Goal: Task Accomplishment & Management: Complete application form

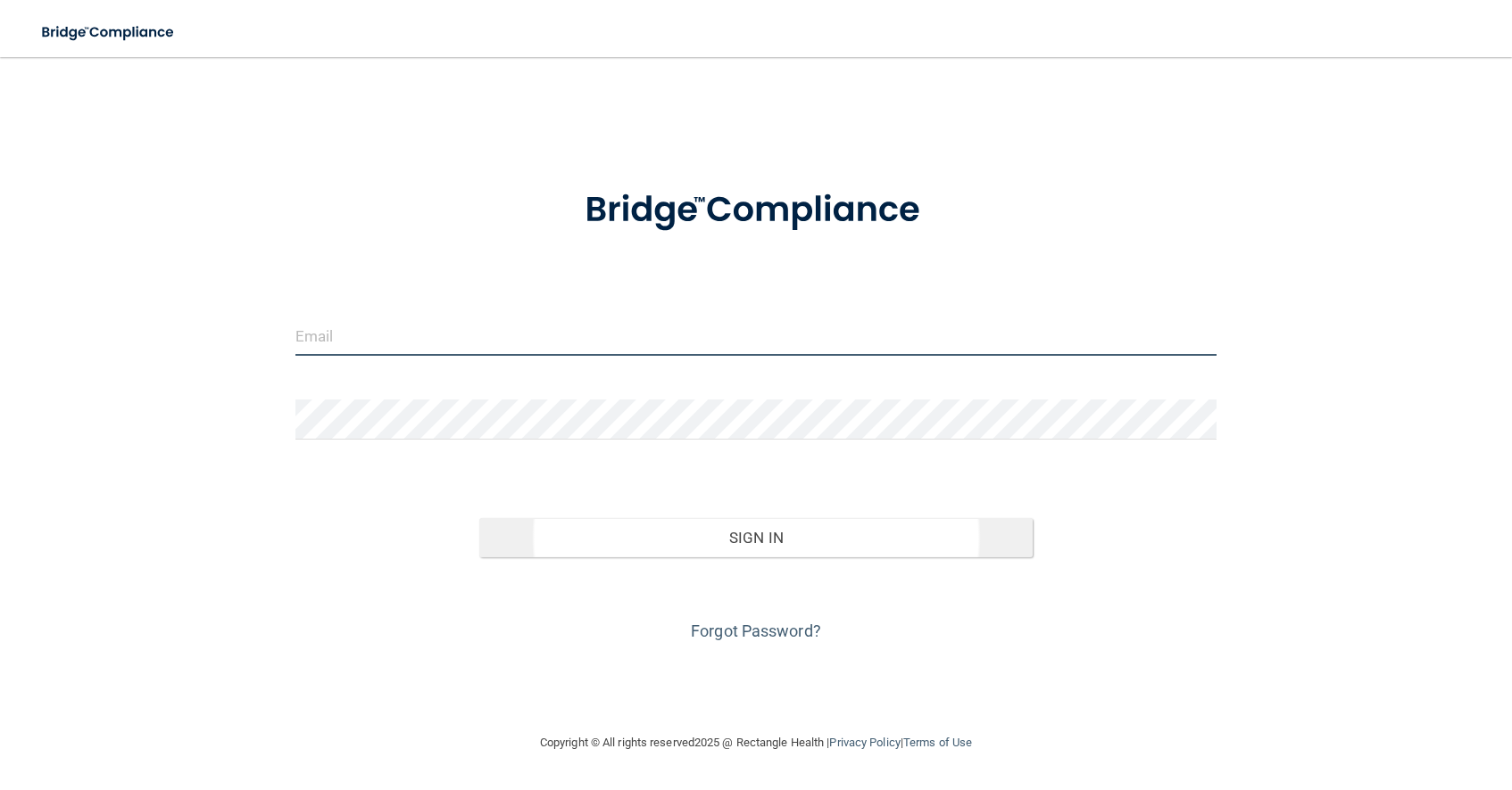
type input "[EMAIL_ADDRESS][DOMAIN_NAME]"
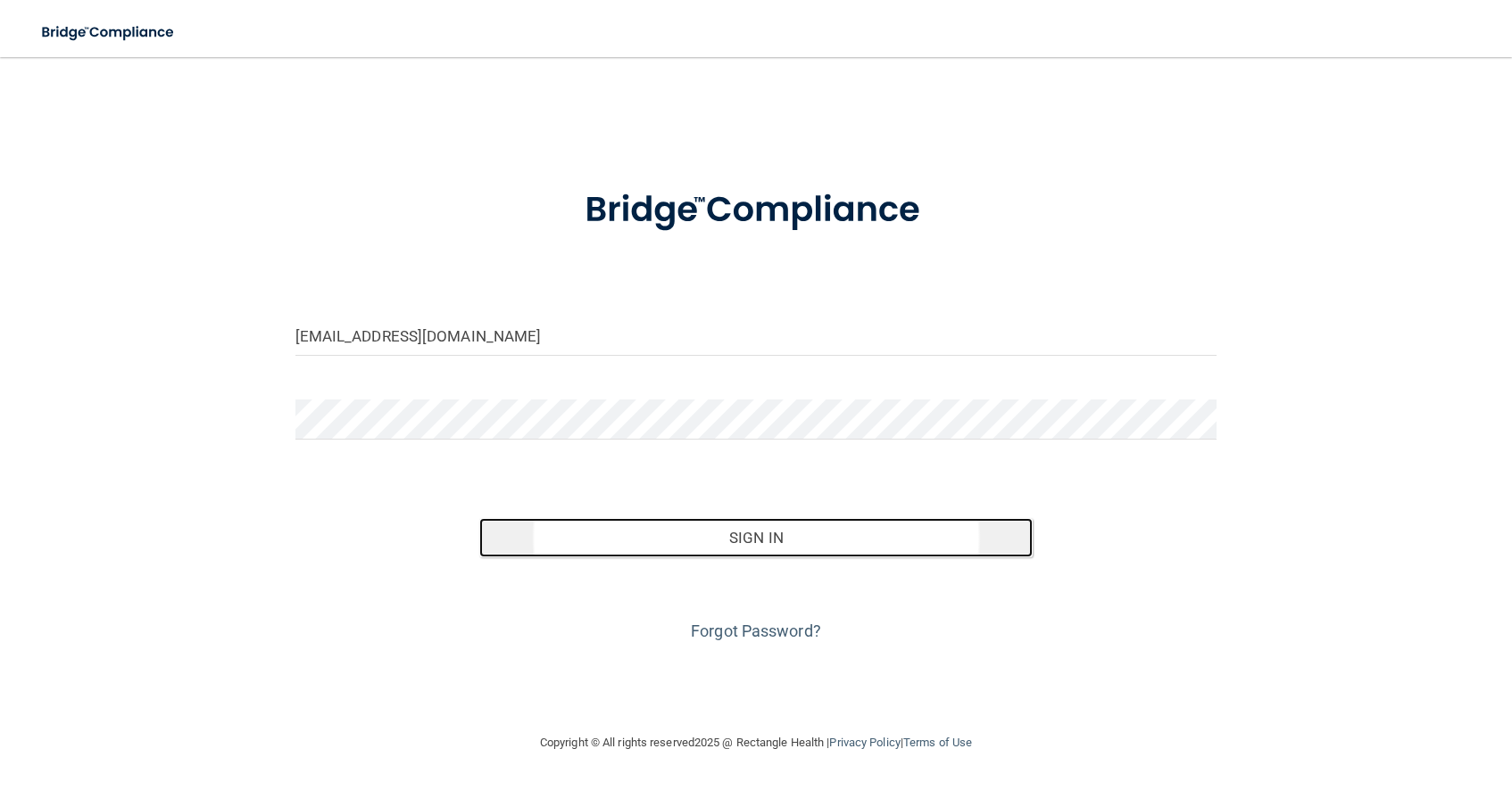
click at [689, 533] on button "Sign In" at bounding box center [756, 538] width 554 height 39
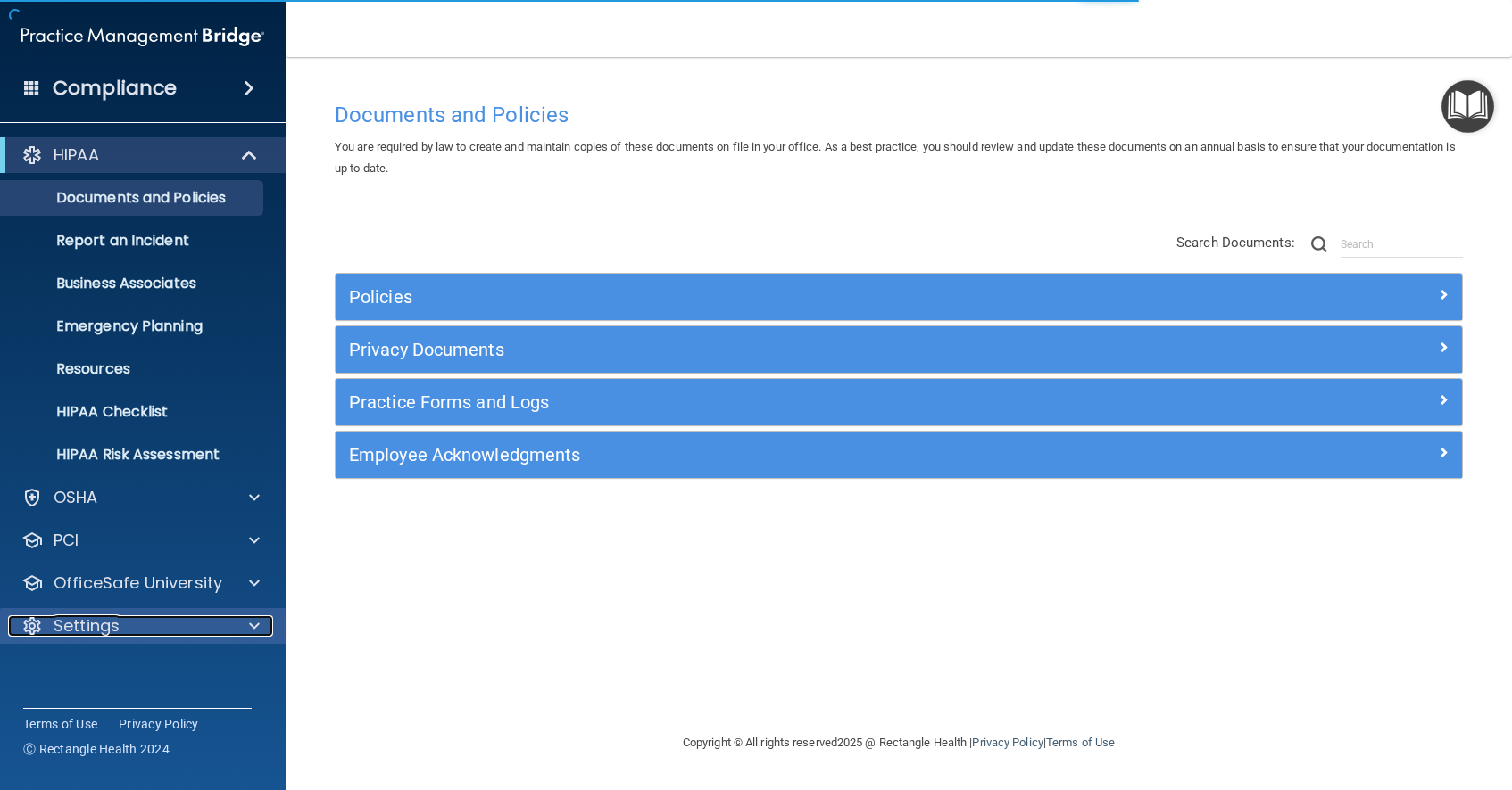
click at [96, 624] on p "Settings" at bounding box center [87, 627] width 66 height 21
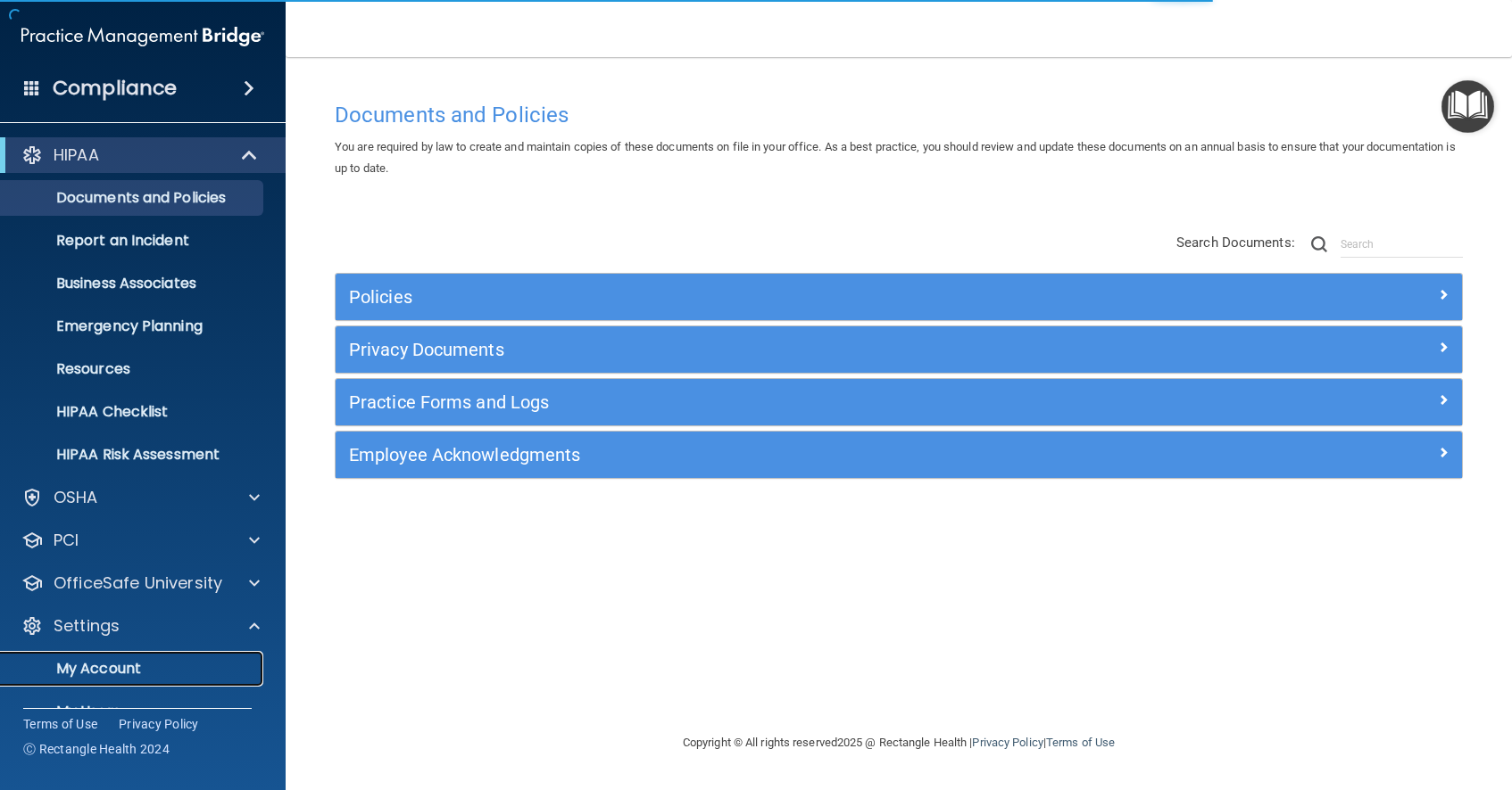
click at [107, 665] on p "My Account" at bounding box center [133, 669] width 244 height 18
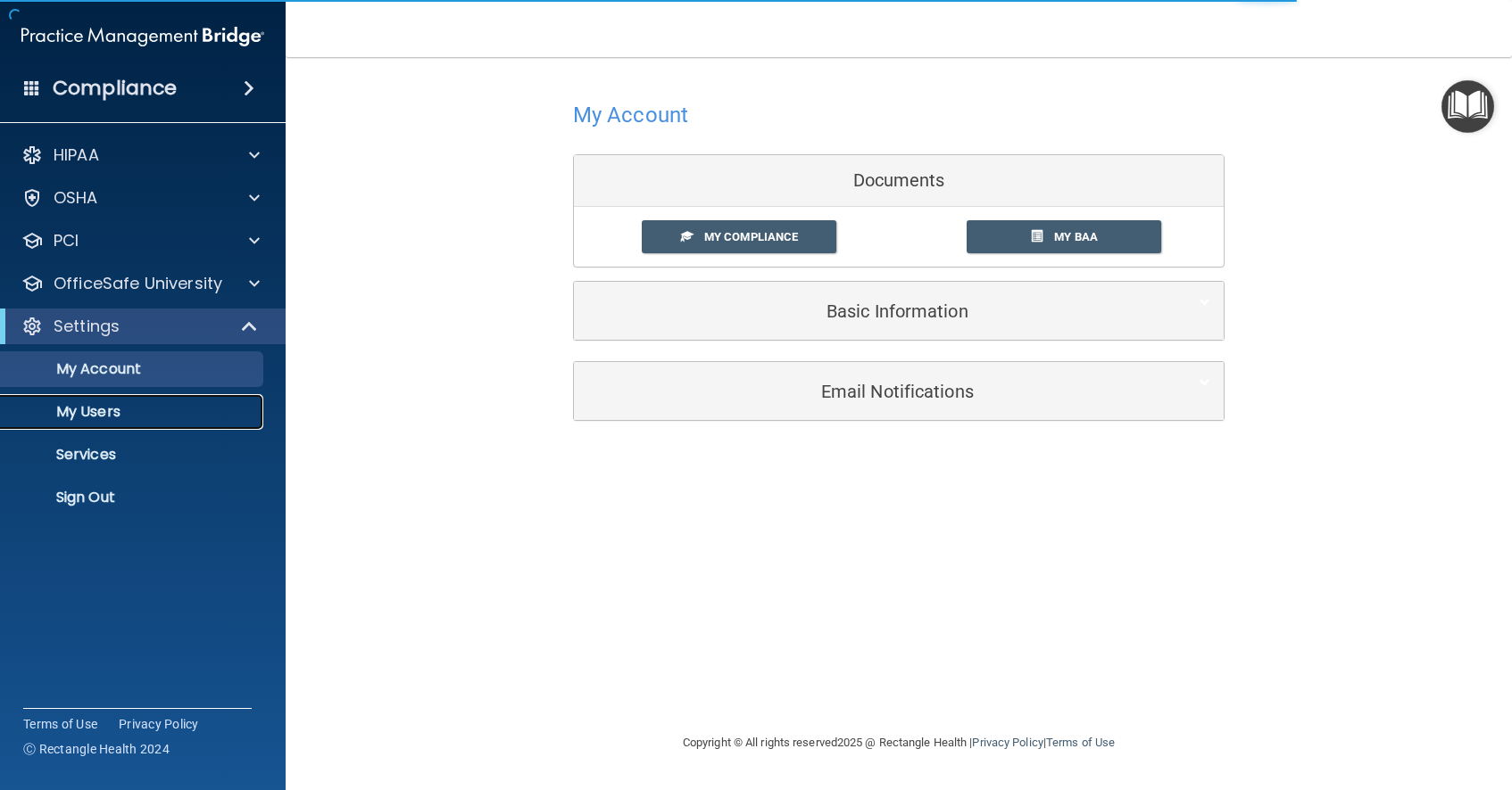
click at [104, 418] on p "My Users" at bounding box center [133, 412] width 244 height 18
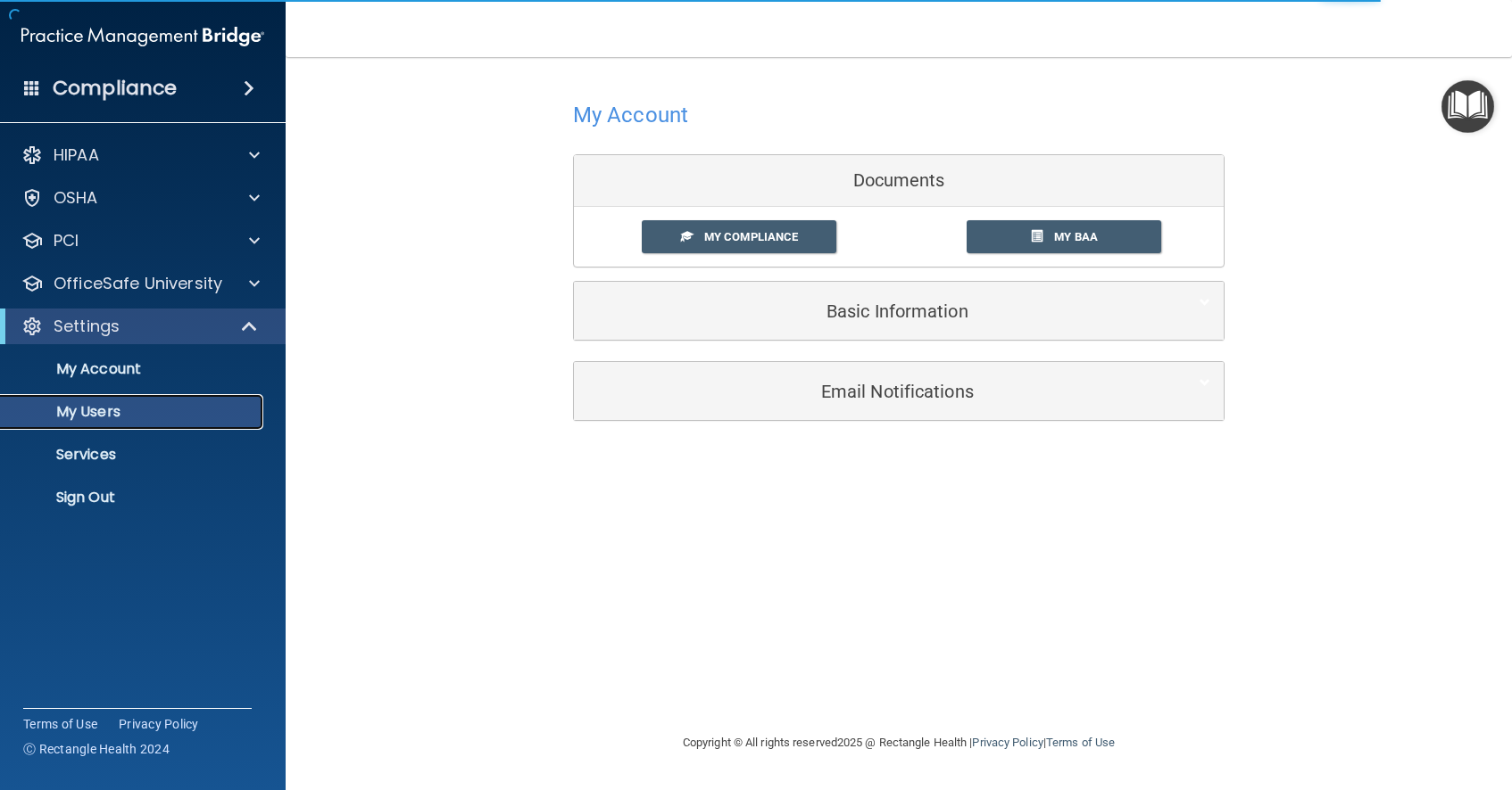
select select "20"
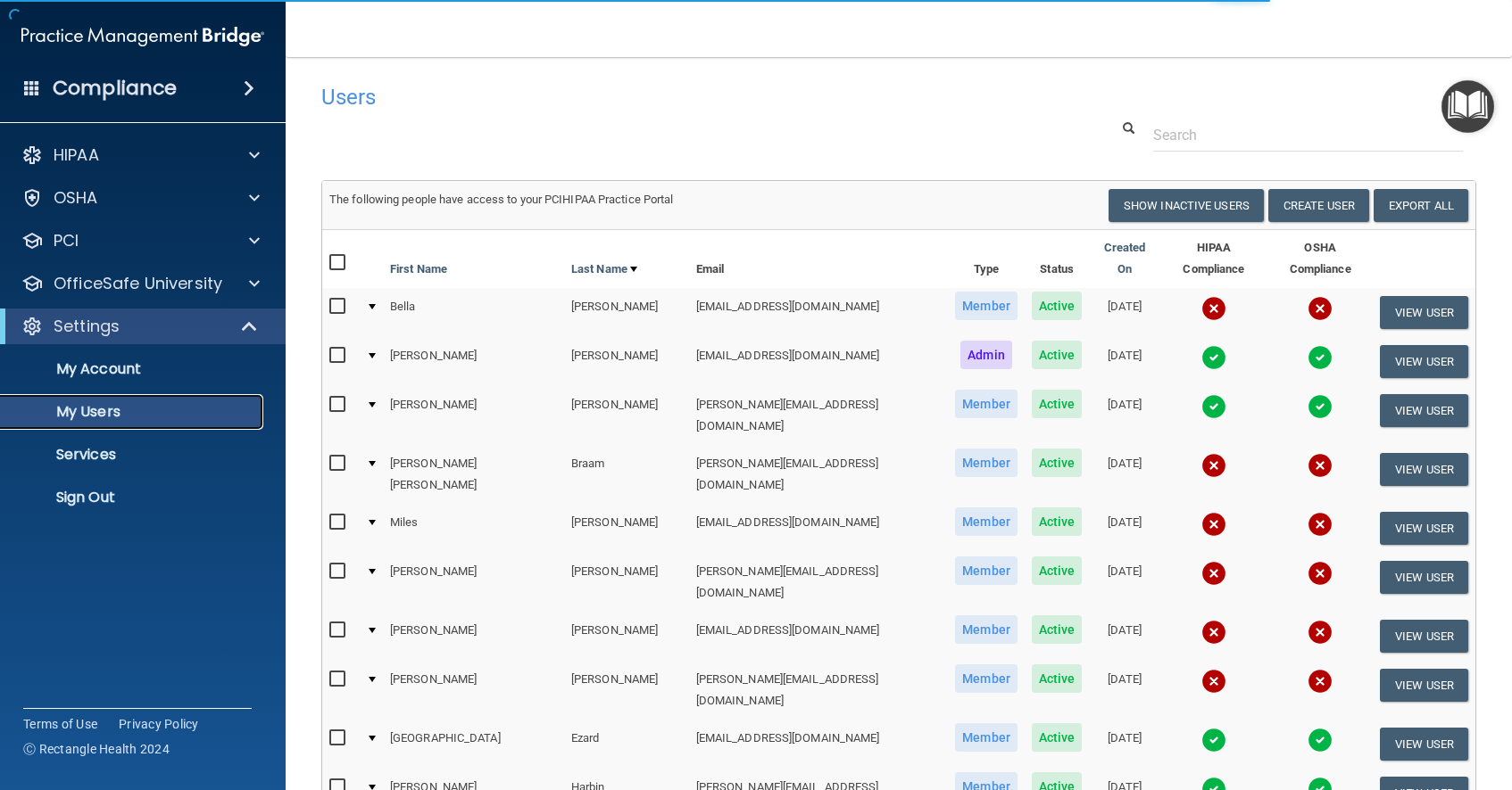
click at [110, 411] on p "My Users" at bounding box center [133, 412] width 244 height 18
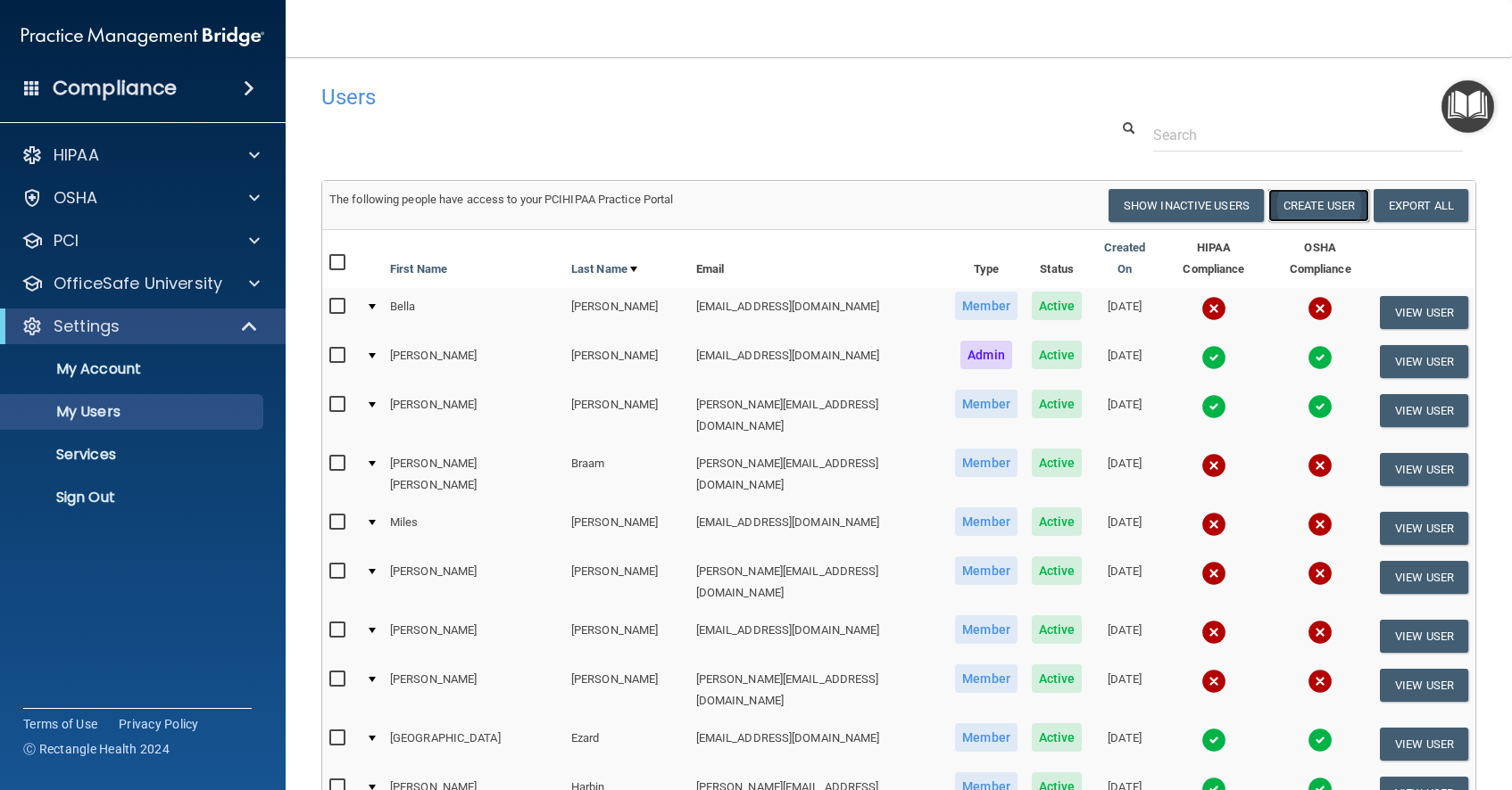
click at [1331, 204] on button "Create User" at bounding box center [1318, 205] width 101 height 33
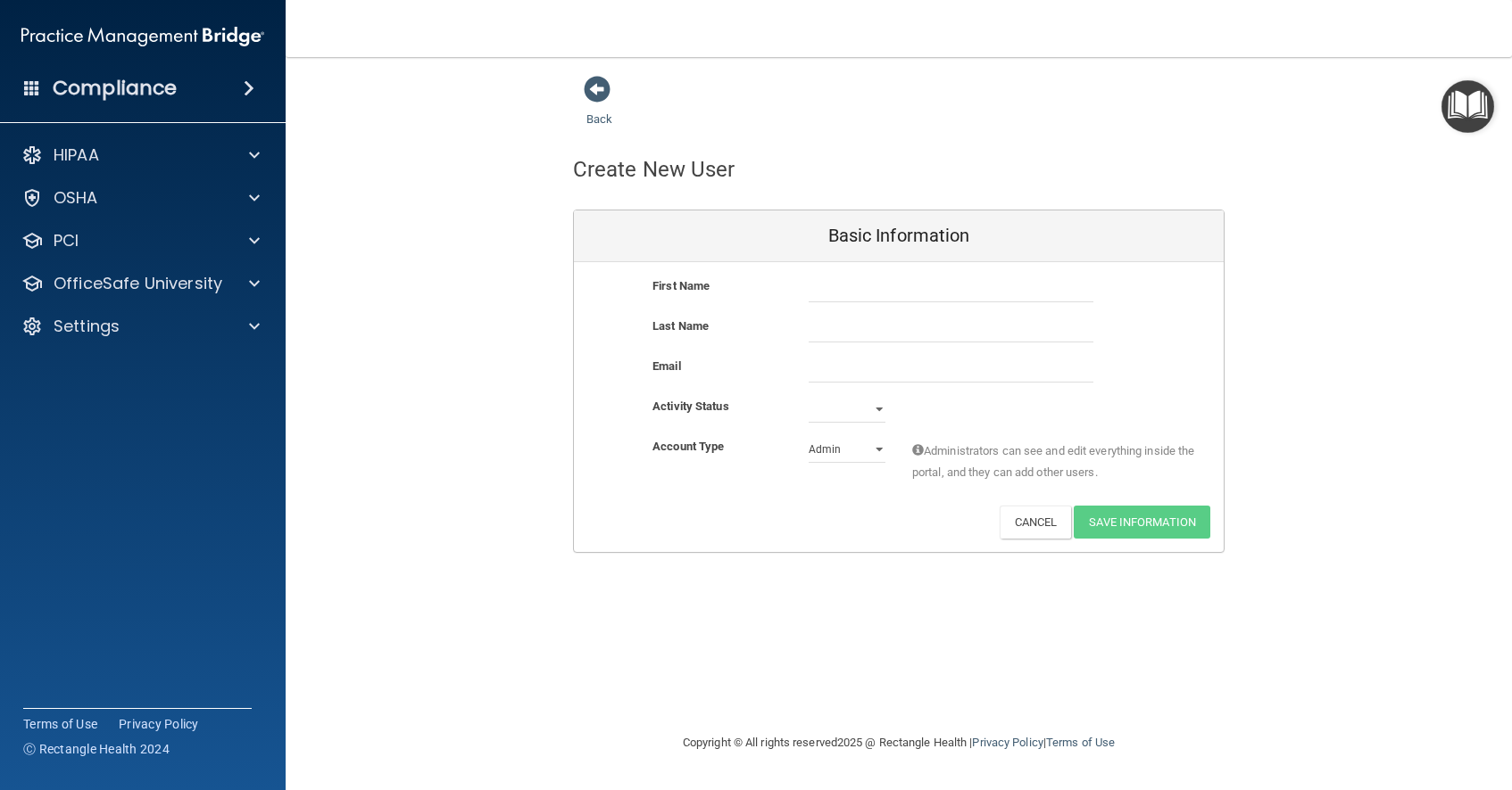
click at [805, 294] on div at bounding box center [950, 289] width 312 height 27
click at [814, 291] on input "text" at bounding box center [950, 289] width 285 height 27
type input "[PERSON_NAME]"
click at [815, 370] on input "email" at bounding box center [950, 370] width 285 height 27
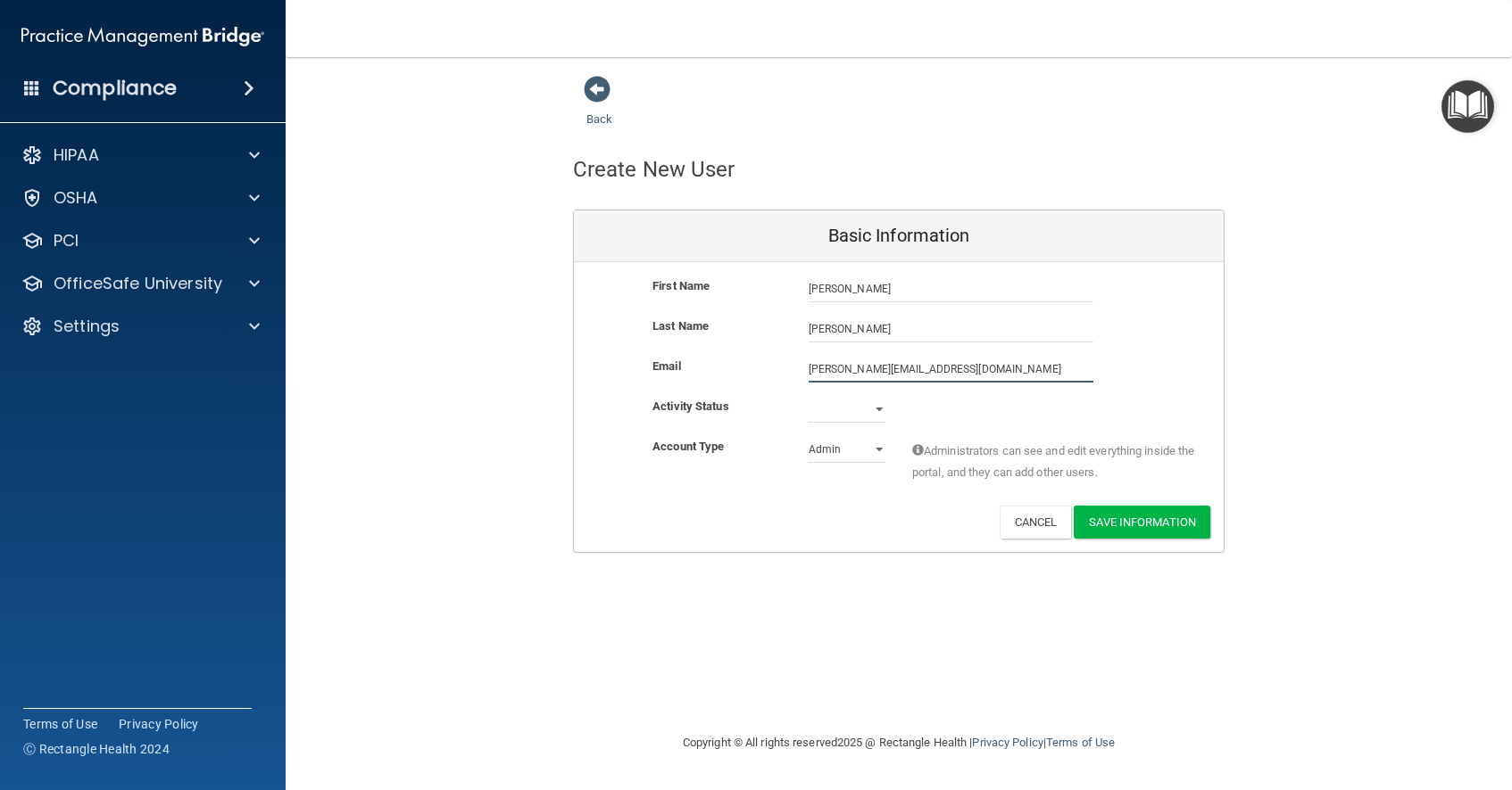
type input "[PERSON_NAME][EMAIL_ADDRESS][DOMAIN_NAME]"
click at [881, 409] on select "Active Inactive" at bounding box center [847, 410] width 77 height 27
select select "active"
click at [808, 396] on select "Active Inactive" at bounding box center [847, 410] width 77 height 27
click at [879, 450] on select "Admin Member" at bounding box center [847, 450] width 77 height 27
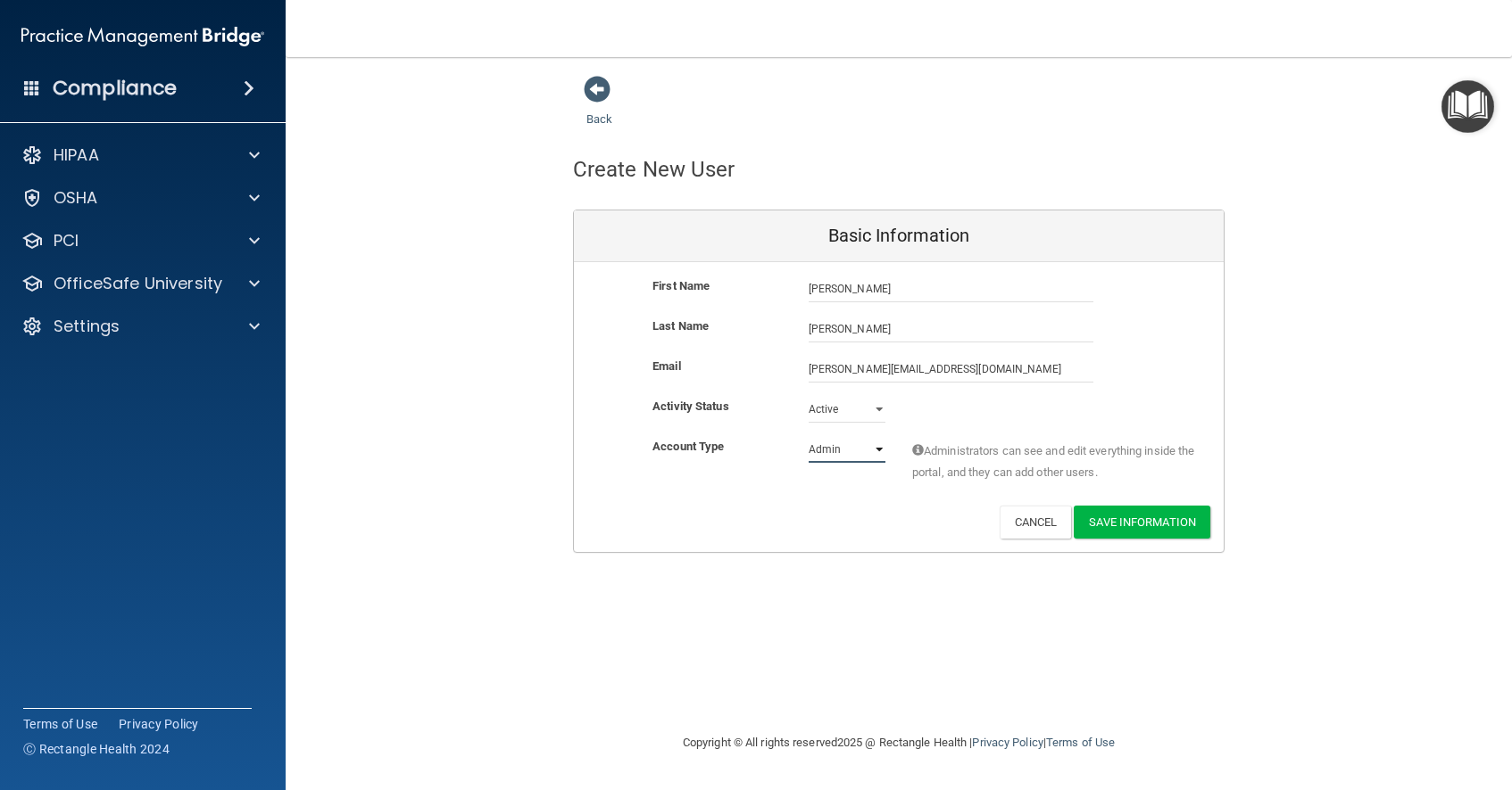
select select "practice_member"
click at [808, 437] on select "Admin Member" at bounding box center [847, 450] width 77 height 27
click at [1144, 527] on button "Save Information" at bounding box center [1141, 522] width 137 height 33
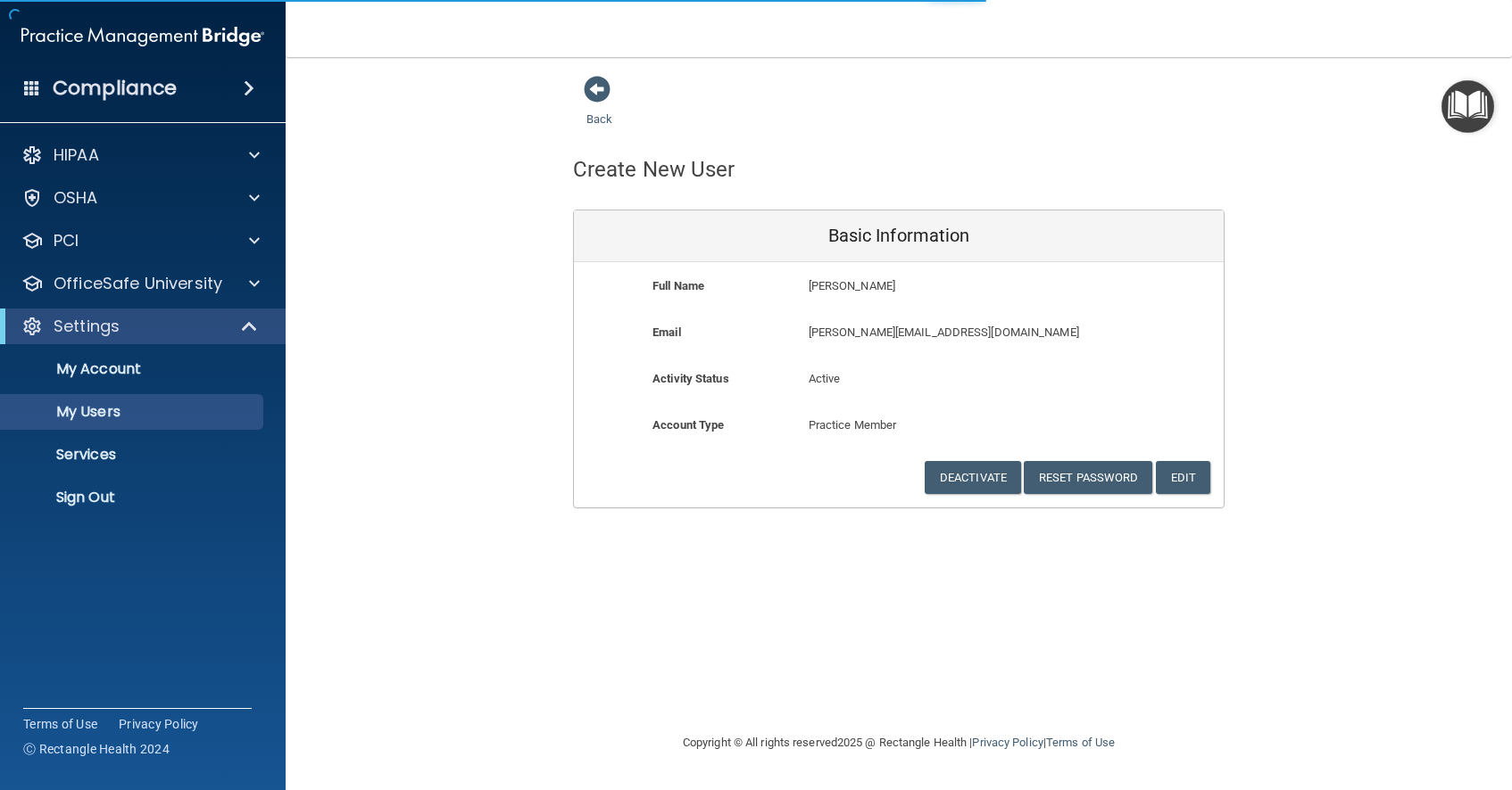
select select "20"
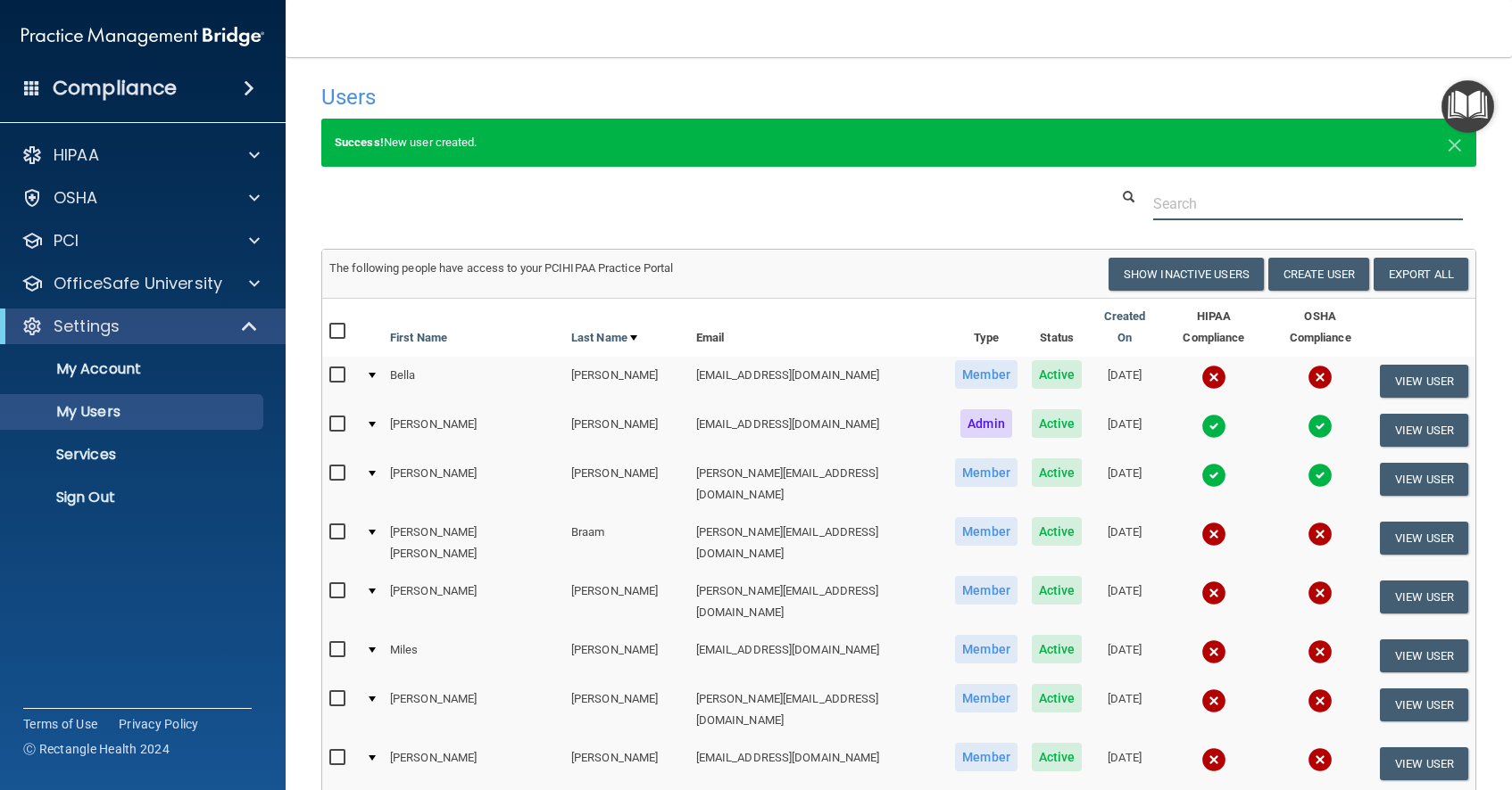
click at [1174, 200] on input "text" at bounding box center [1307, 204] width 310 height 33
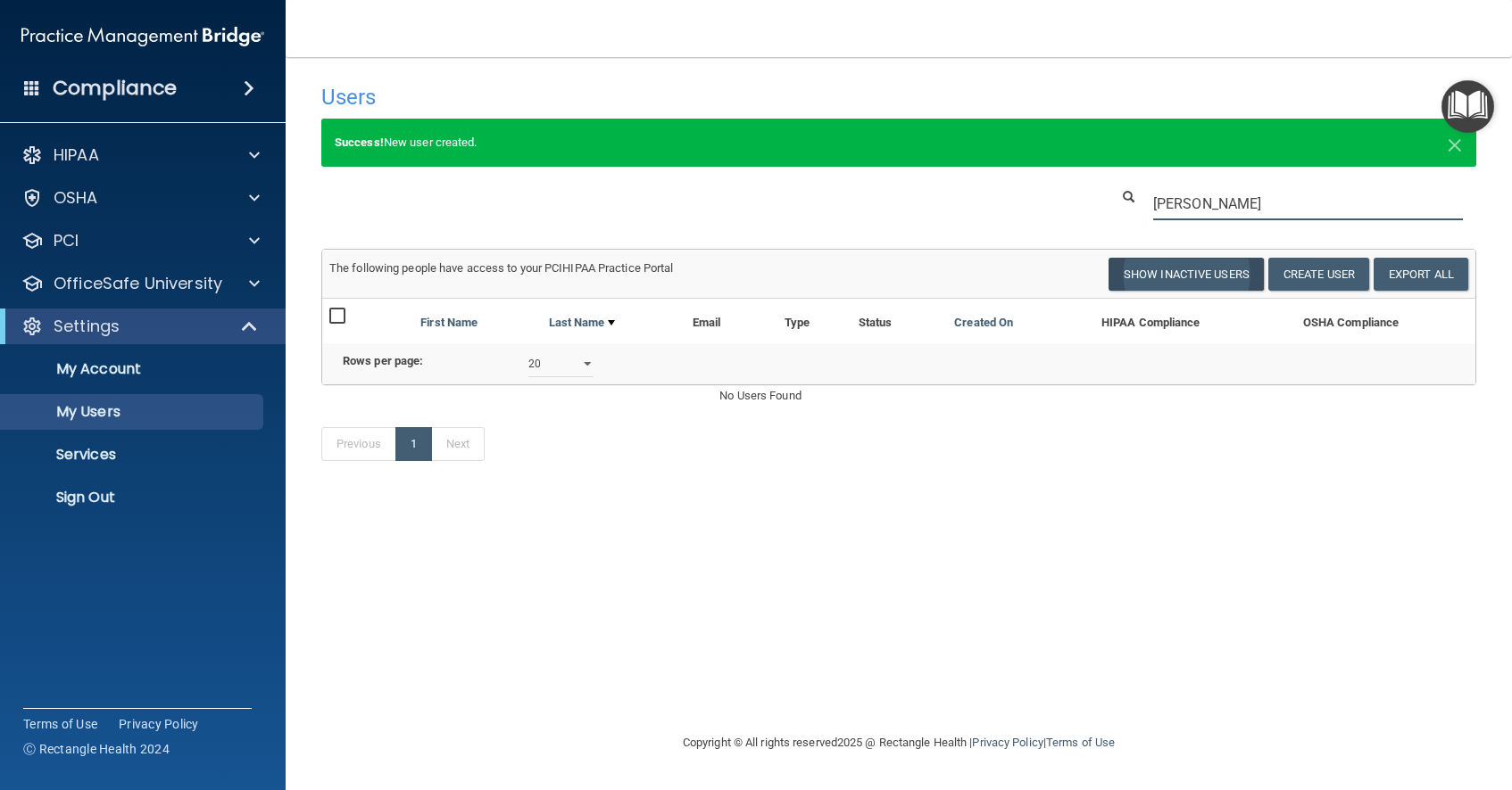
type input "[PERSON_NAME]"
click at [1149, 270] on button "Show Inactive Users" at bounding box center [1186, 274] width 155 height 33
select select "20"
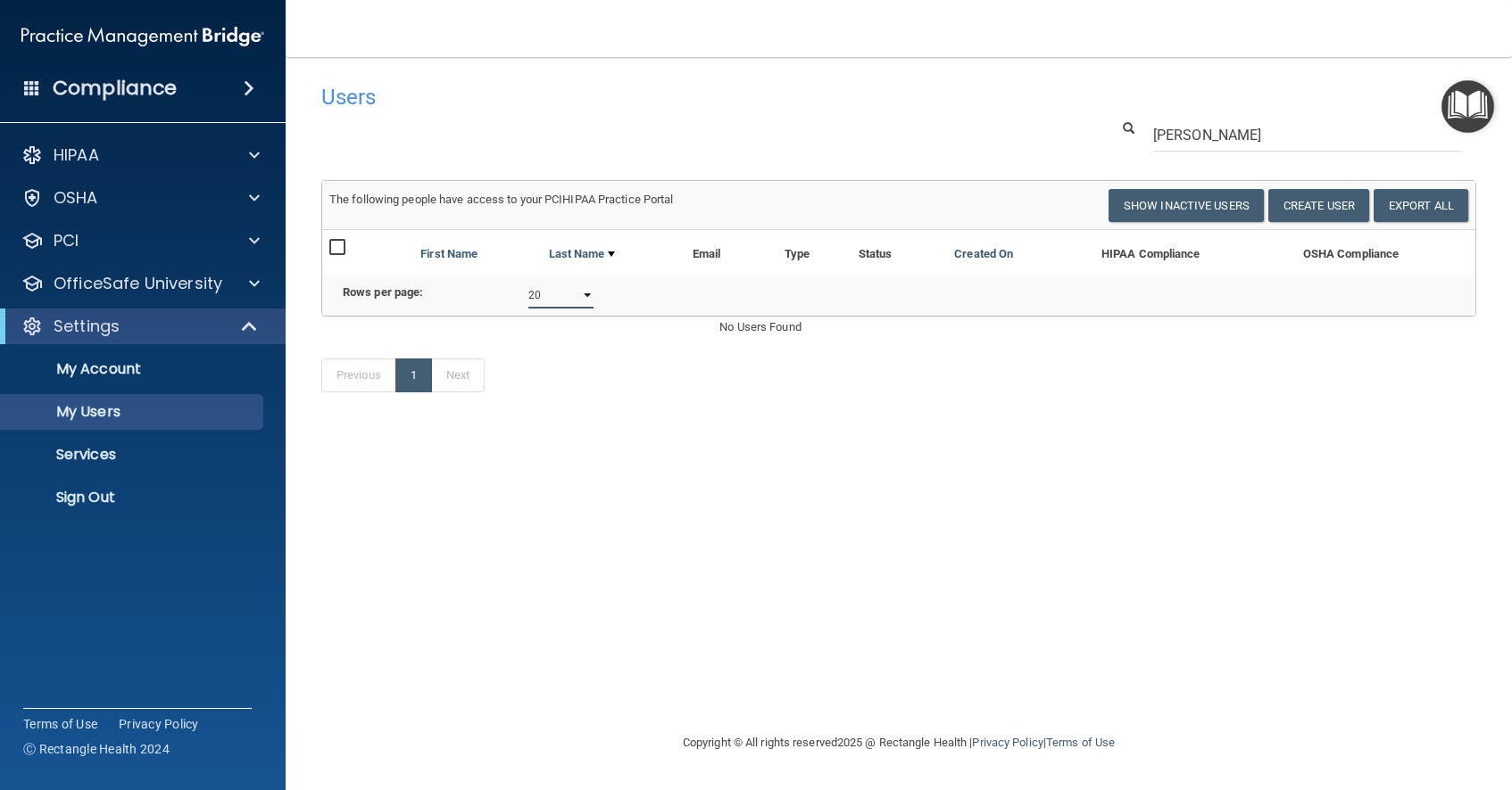
click at [587, 294] on select "10 20 30 40 all" at bounding box center [562, 295] width 66 height 27
click at [529, 282] on select "10 20 30 40 all" at bounding box center [562, 295] width 66 height 27
click at [929, 132] on div "[PERSON_NAME]" at bounding box center [898, 135] width 1182 height 33
click at [214, 419] on p "My Users" at bounding box center [133, 412] width 244 height 18
select select "20"
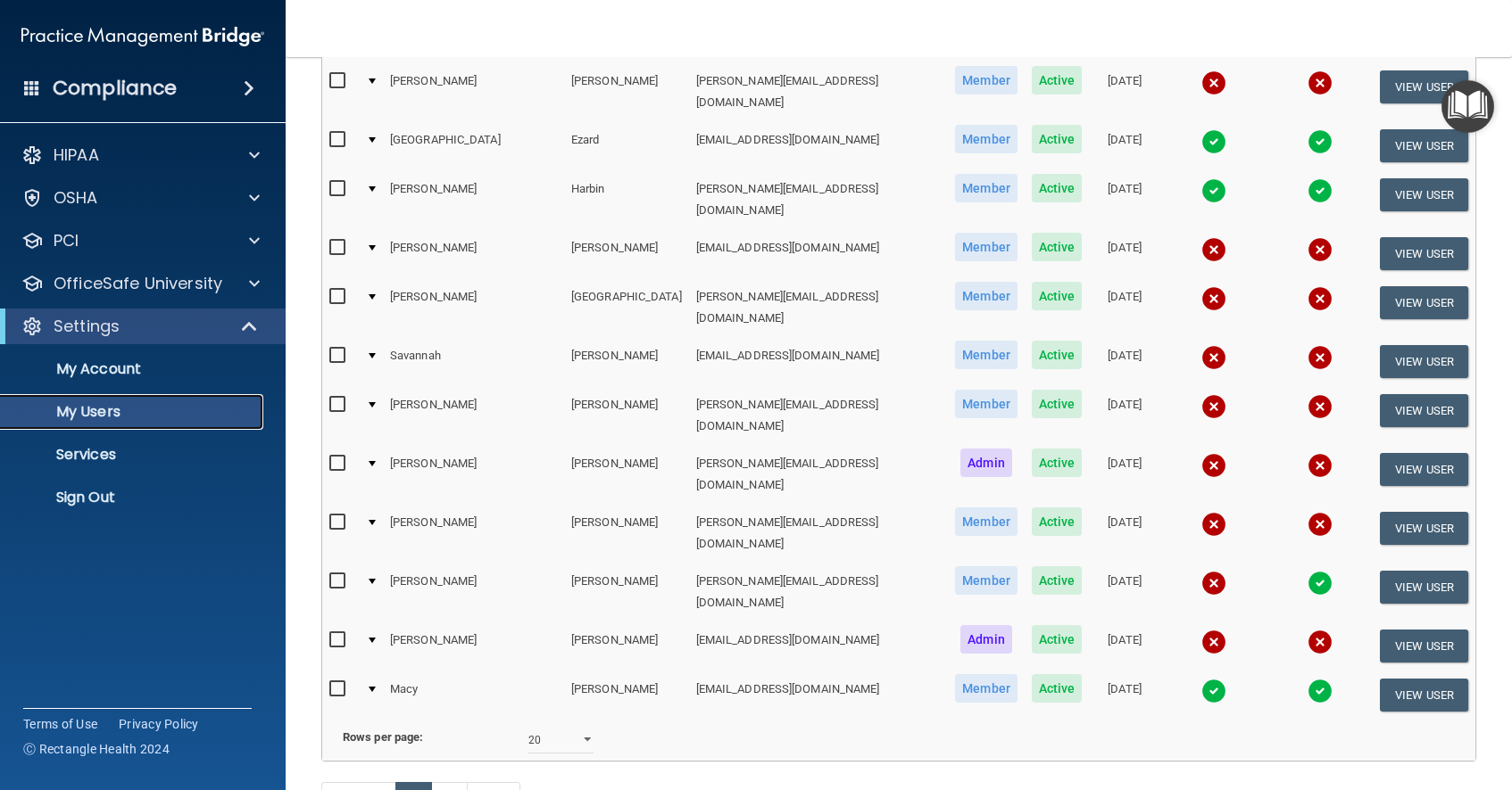
scroll to position [659, 0]
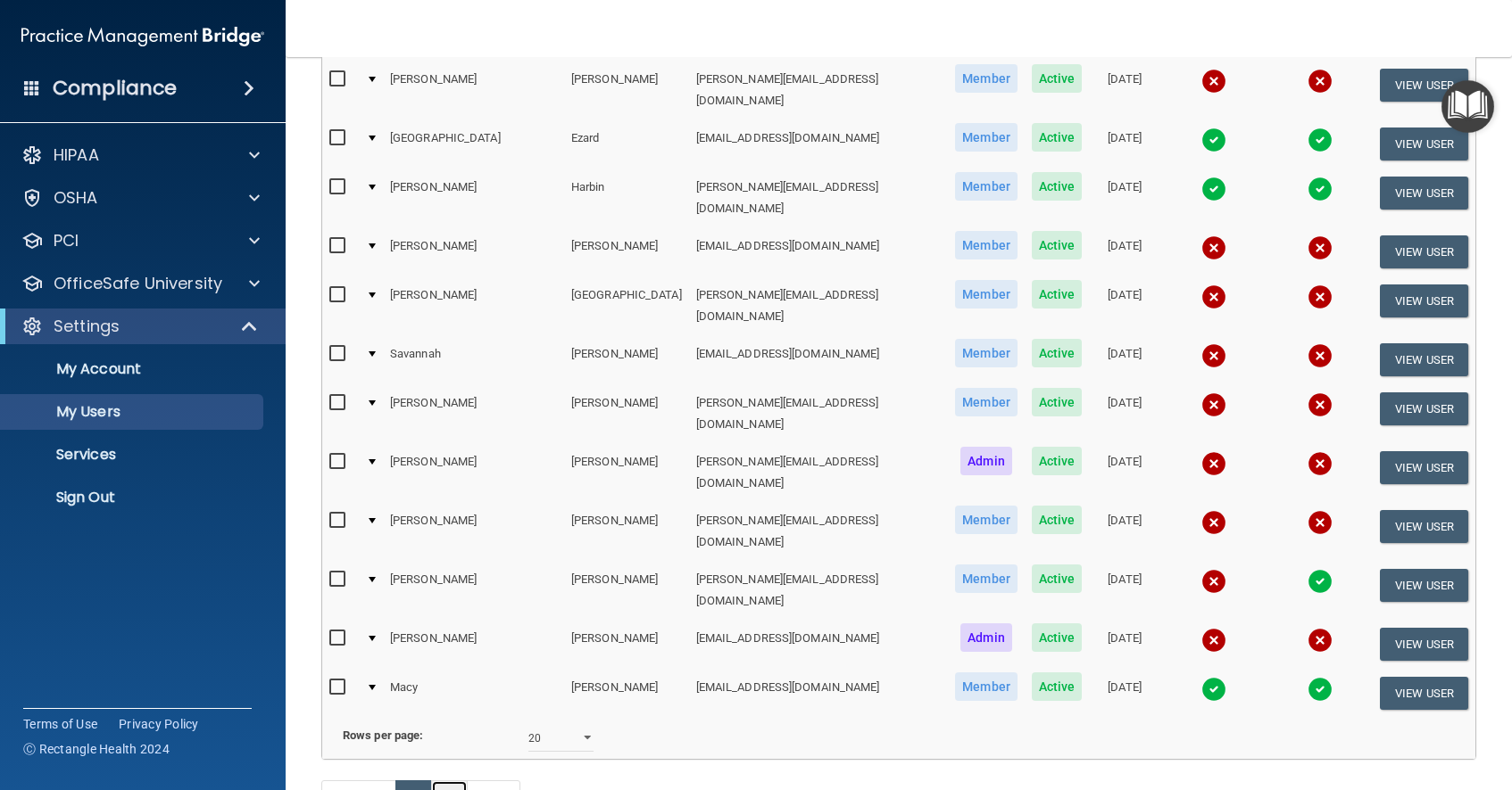
click at [449, 780] on link "2" at bounding box center [449, 797] width 37 height 34
select select "20"
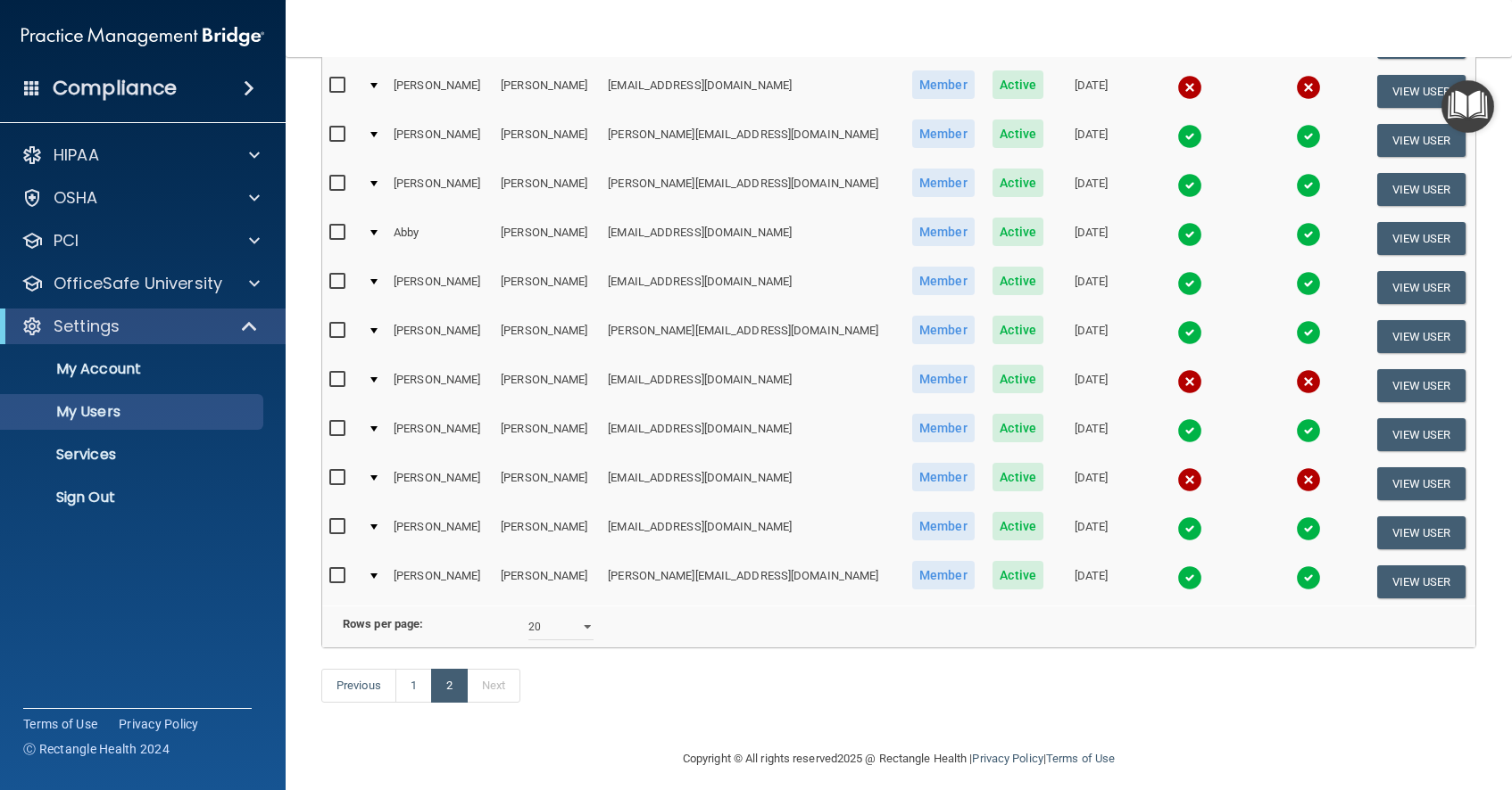
scroll to position [267, 0]
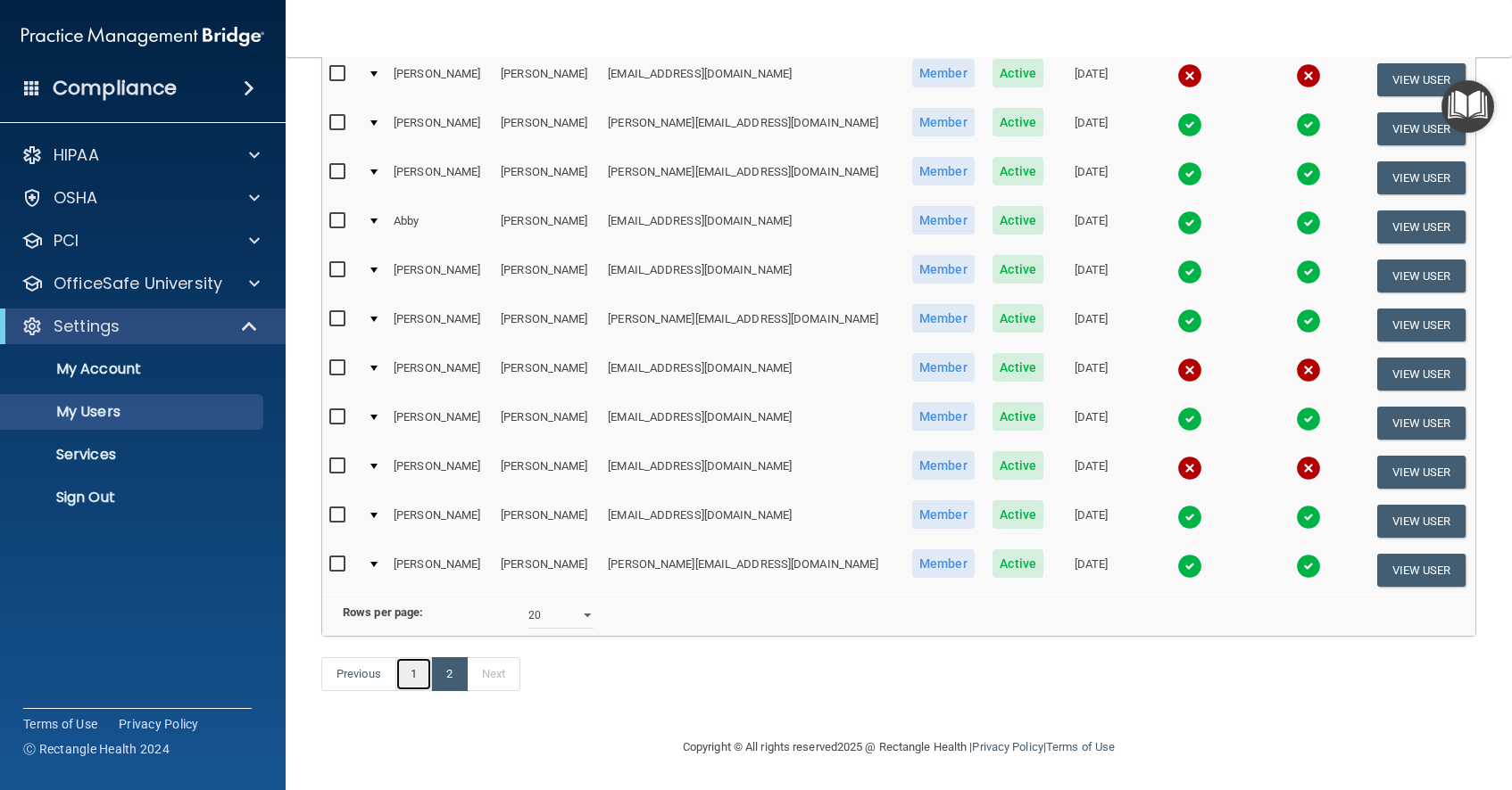
click at [414, 683] on link "1" at bounding box center [414, 674] width 37 height 34
select select "20"
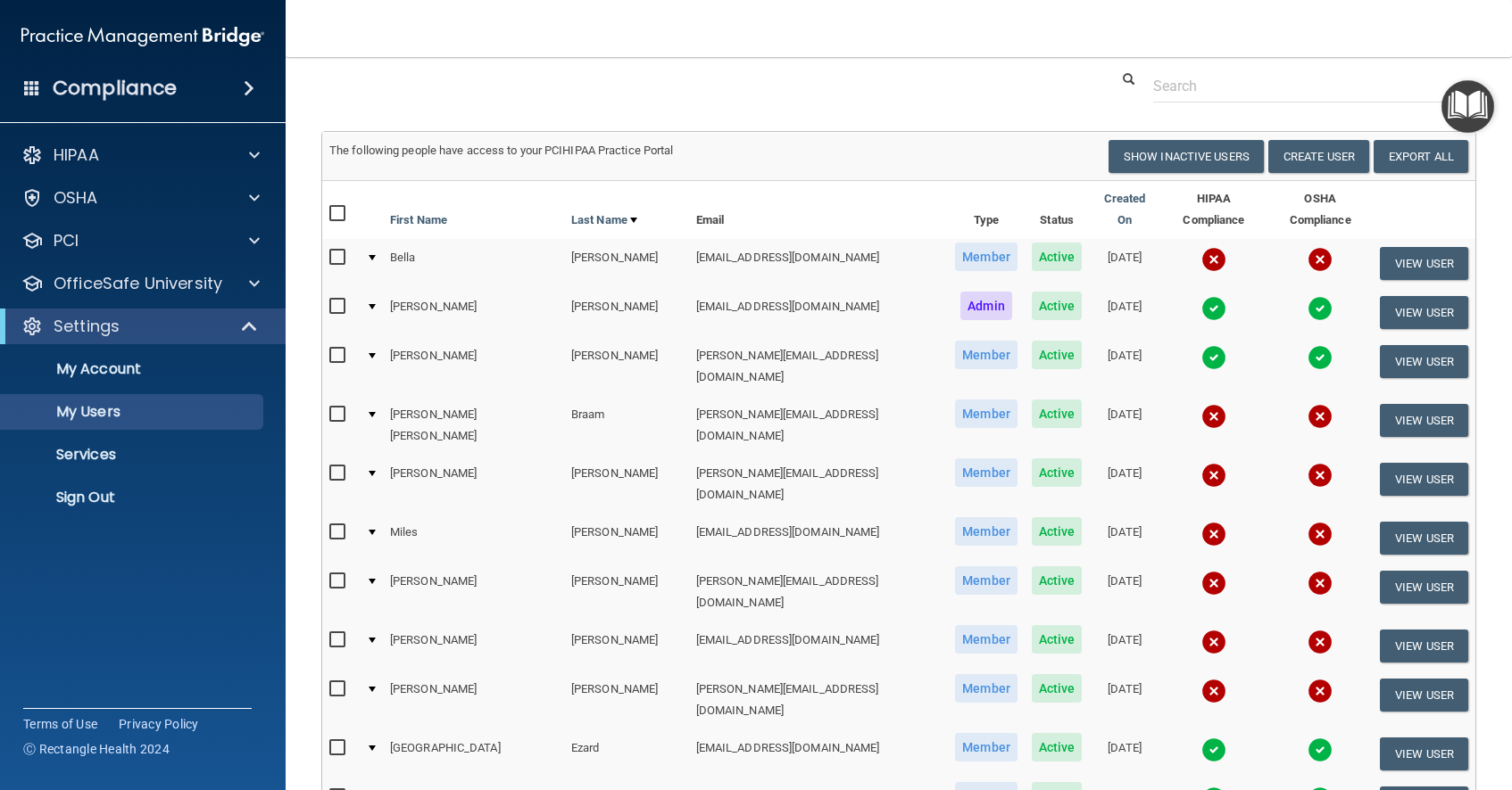
scroll to position [50, 0]
click at [1219, 158] on button "Show Inactive Users" at bounding box center [1186, 155] width 155 height 33
select select "20"
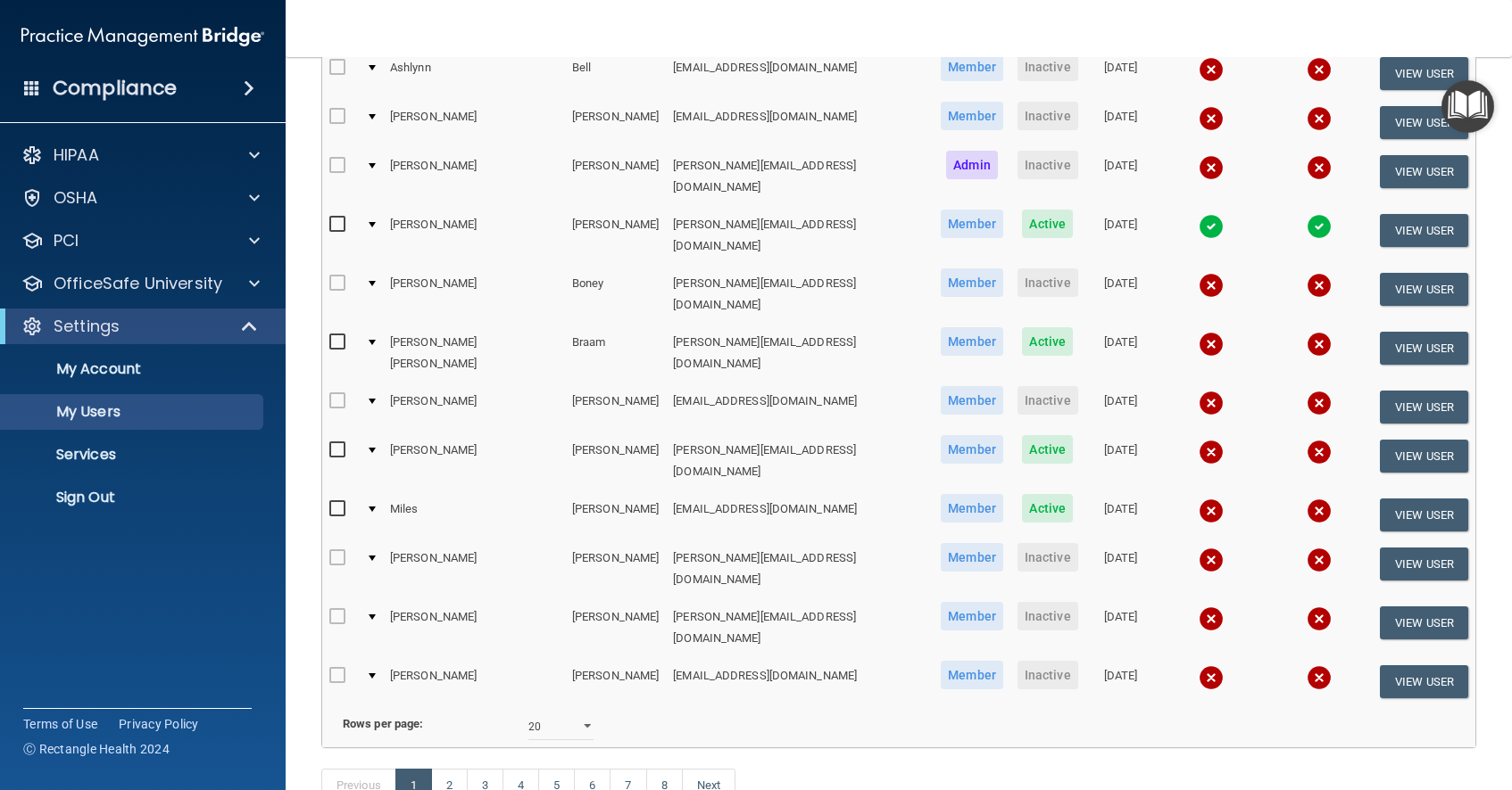
scroll to position [659, 0]
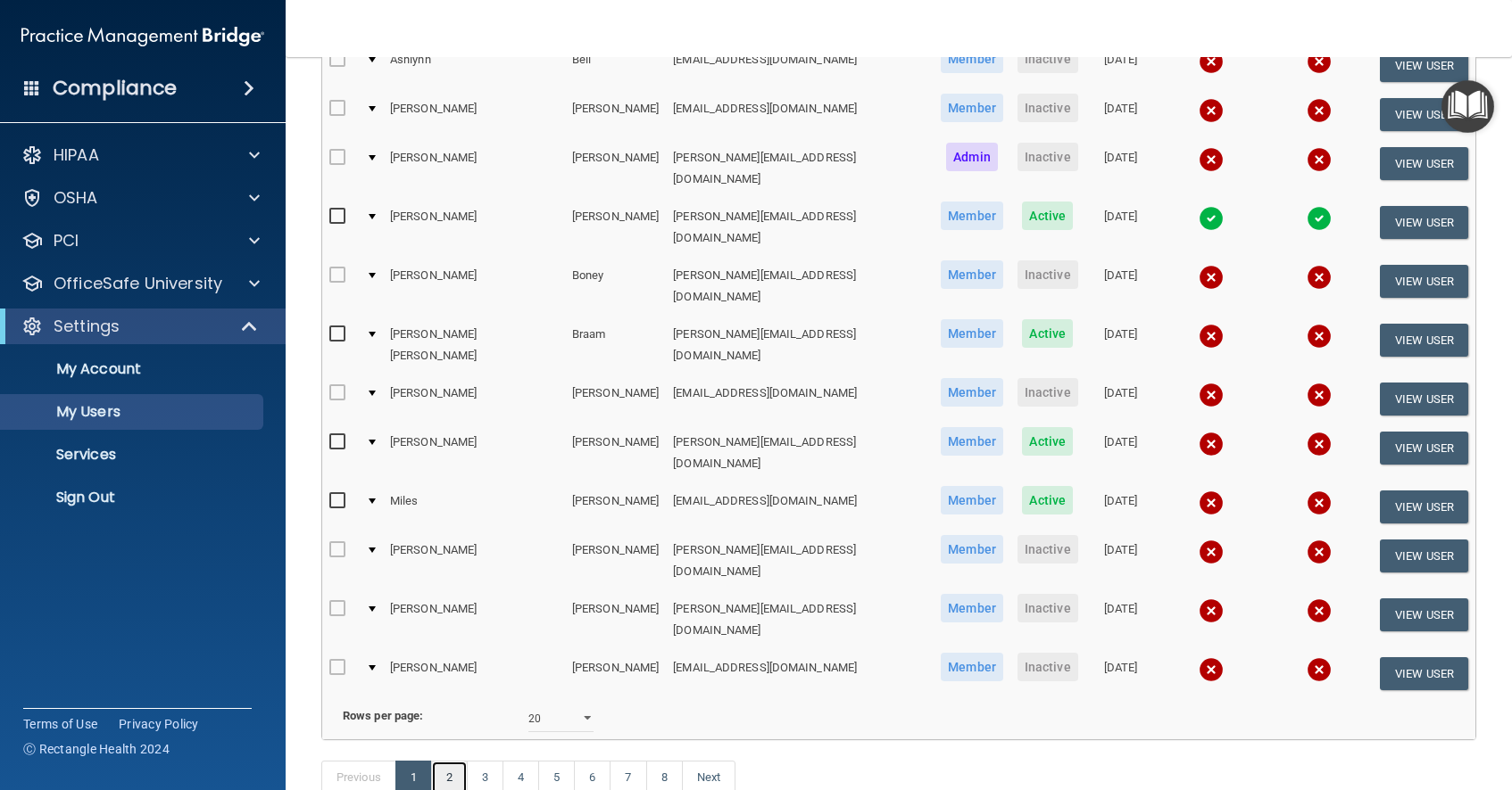
click at [453, 761] on link "2" at bounding box center [449, 778] width 37 height 34
select select "20"
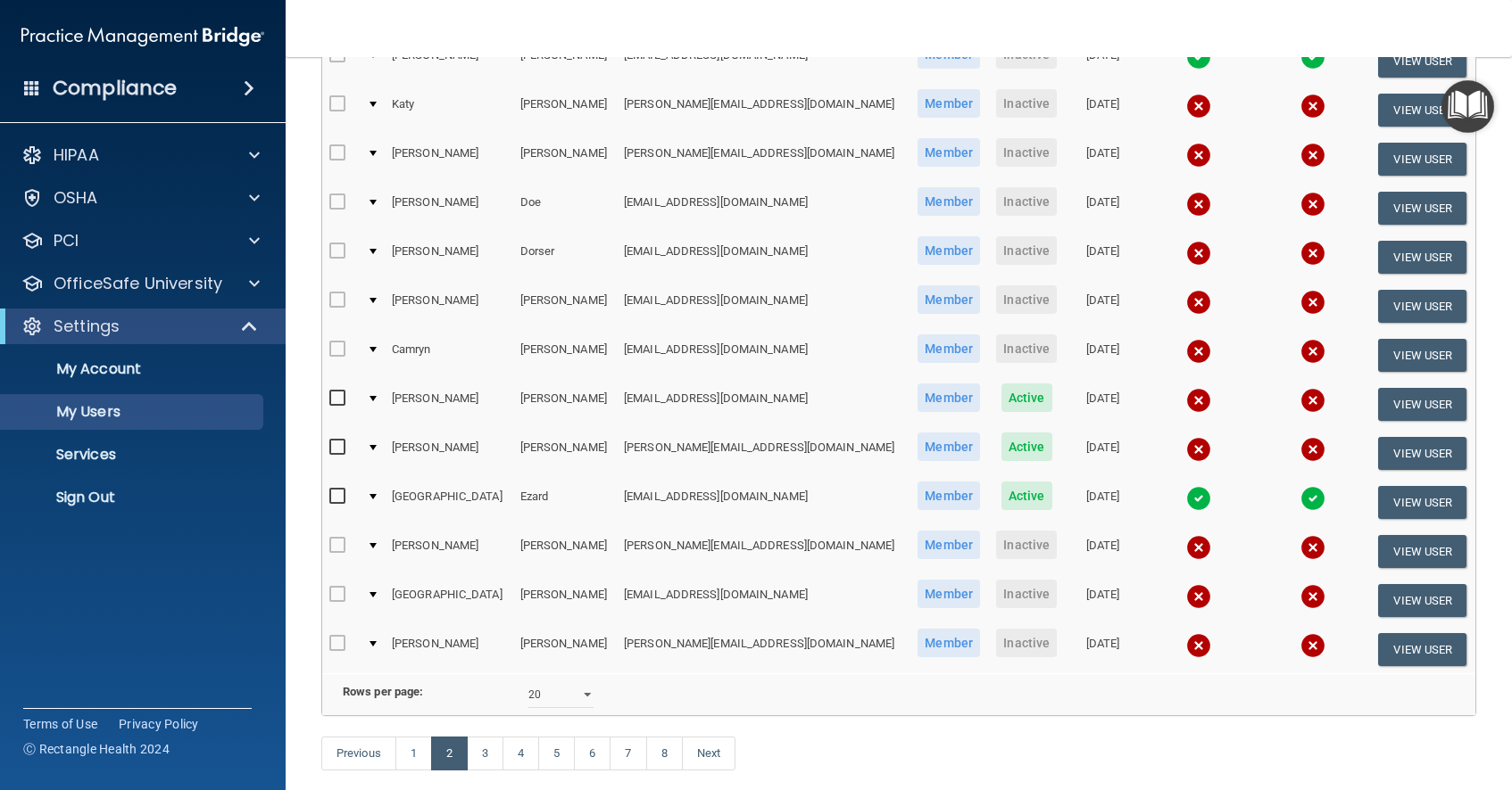
scroll to position [582, 0]
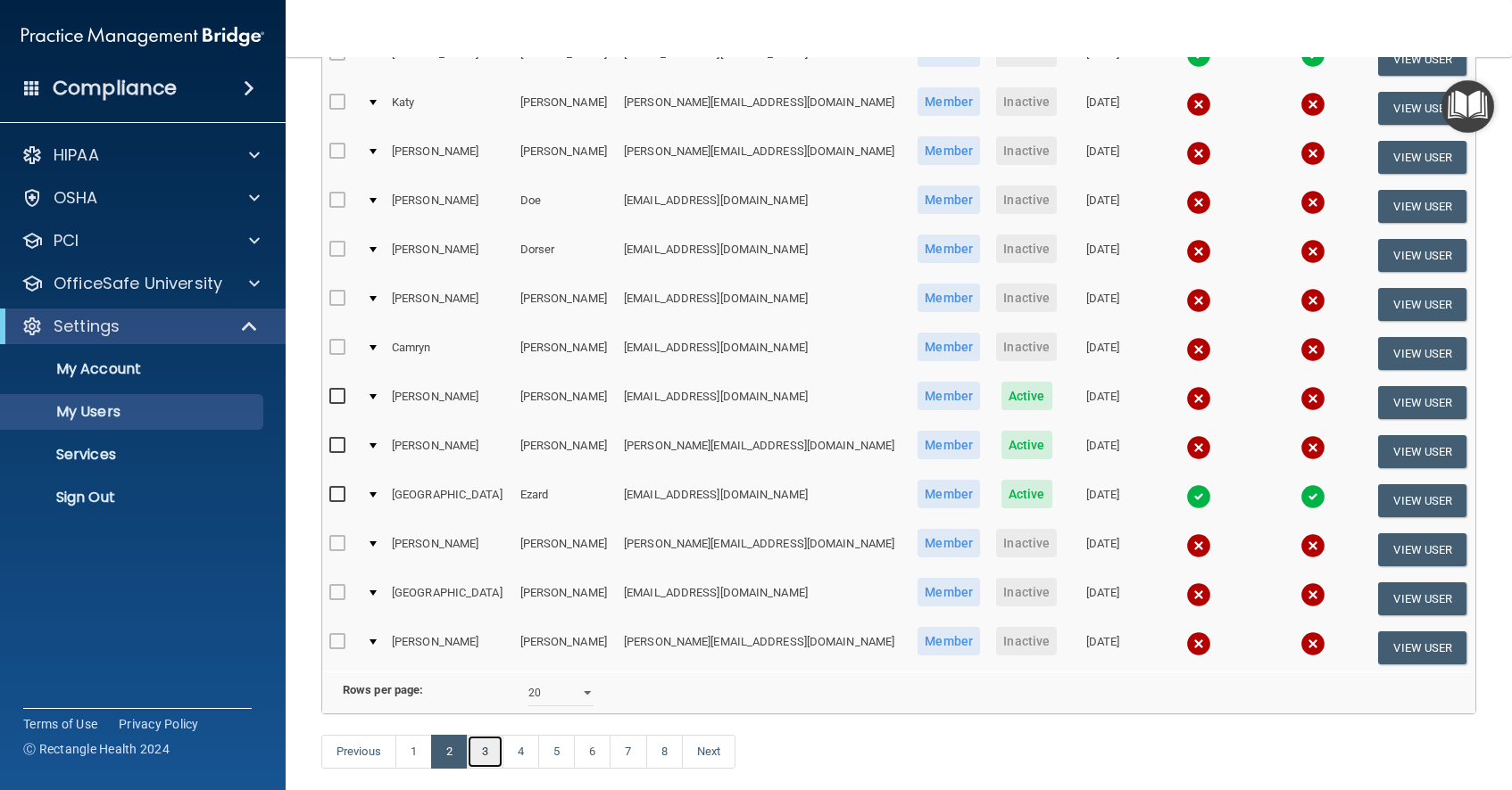
click at [490, 755] on link "3" at bounding box center [485, 752] width 37 height 34
select select "20"
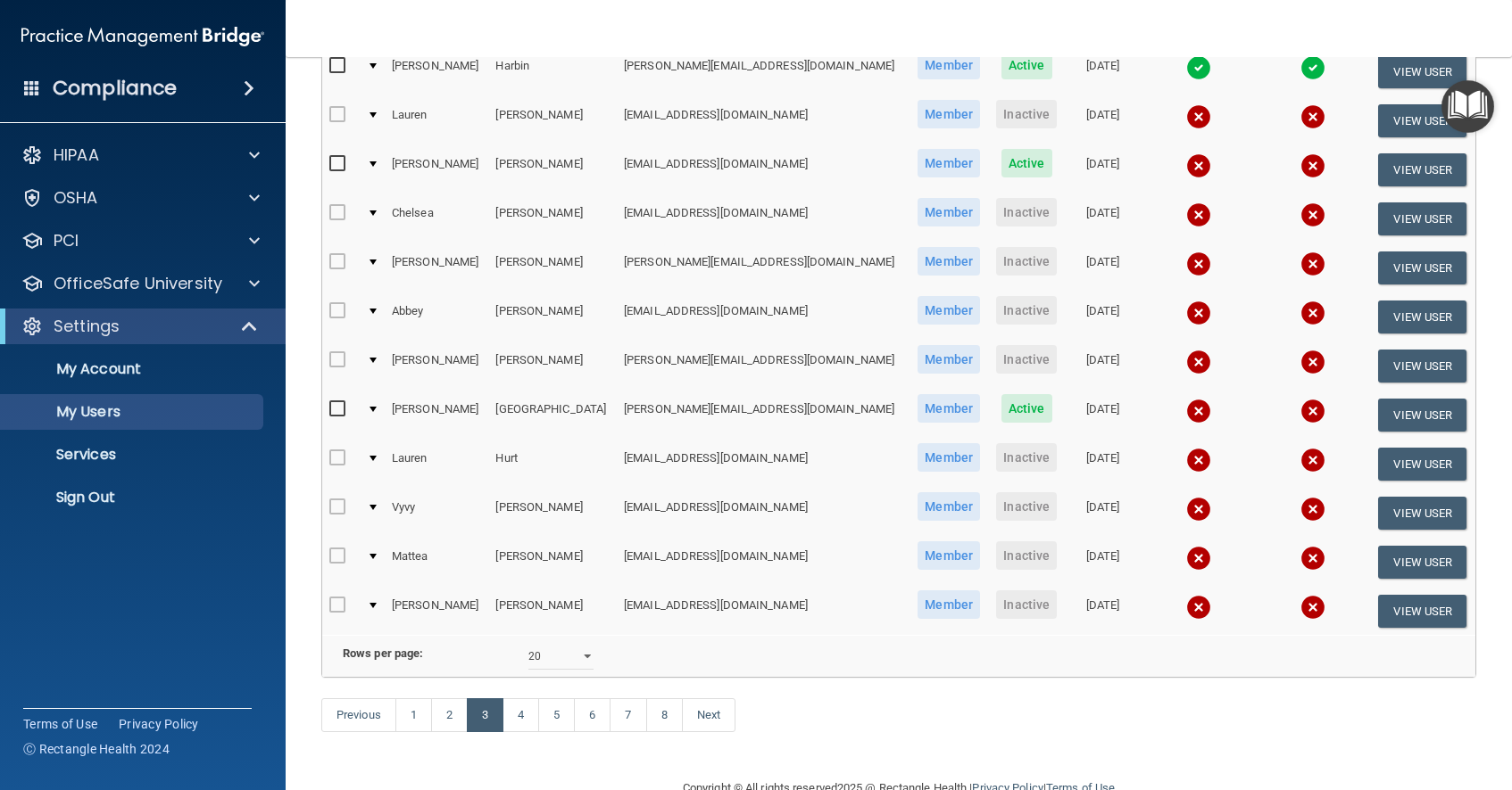
scroll to position [659, 0]
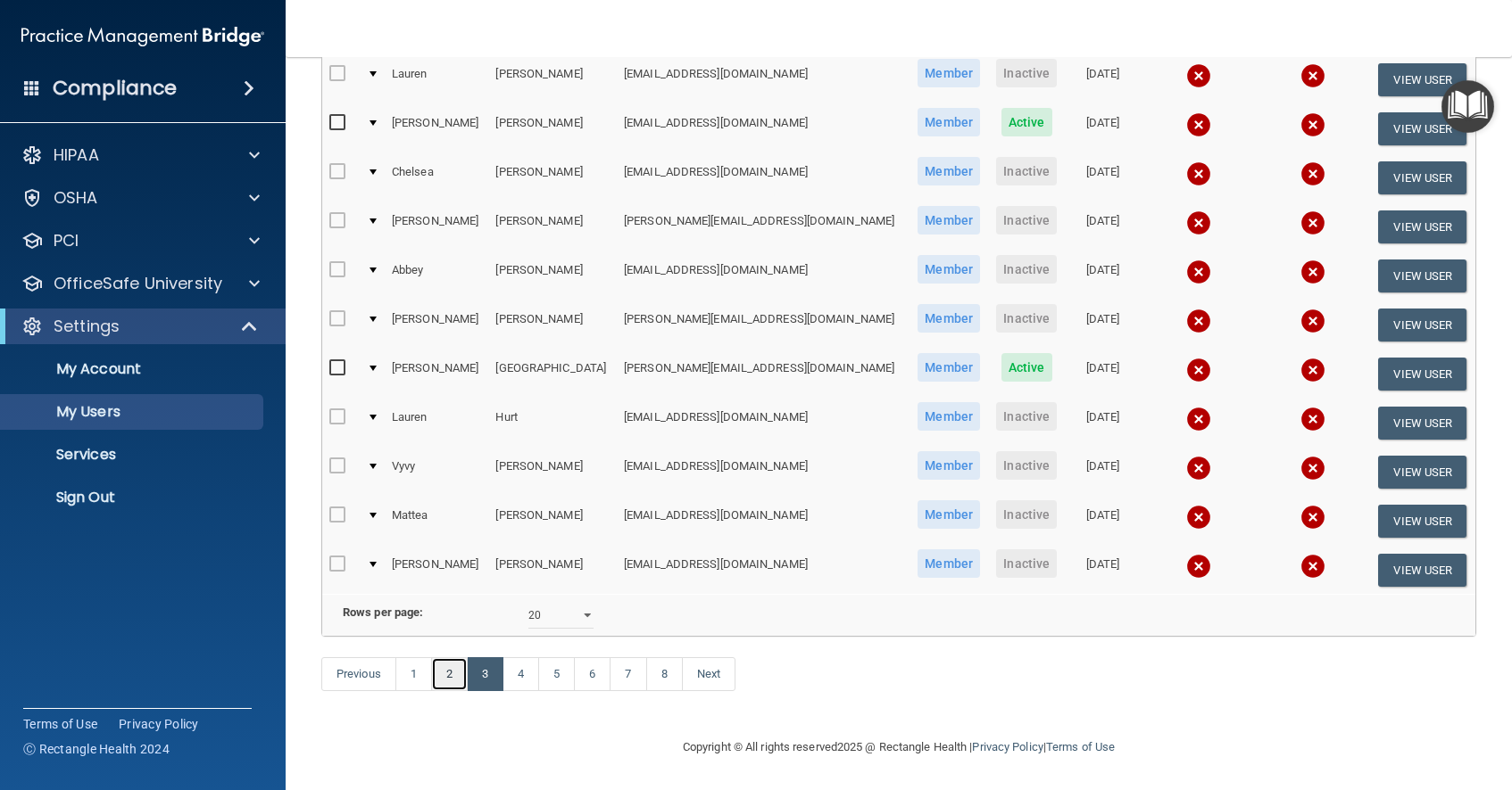
click at [451, 676] on link "2" at bounding box center [449, 674] width 37 height 34
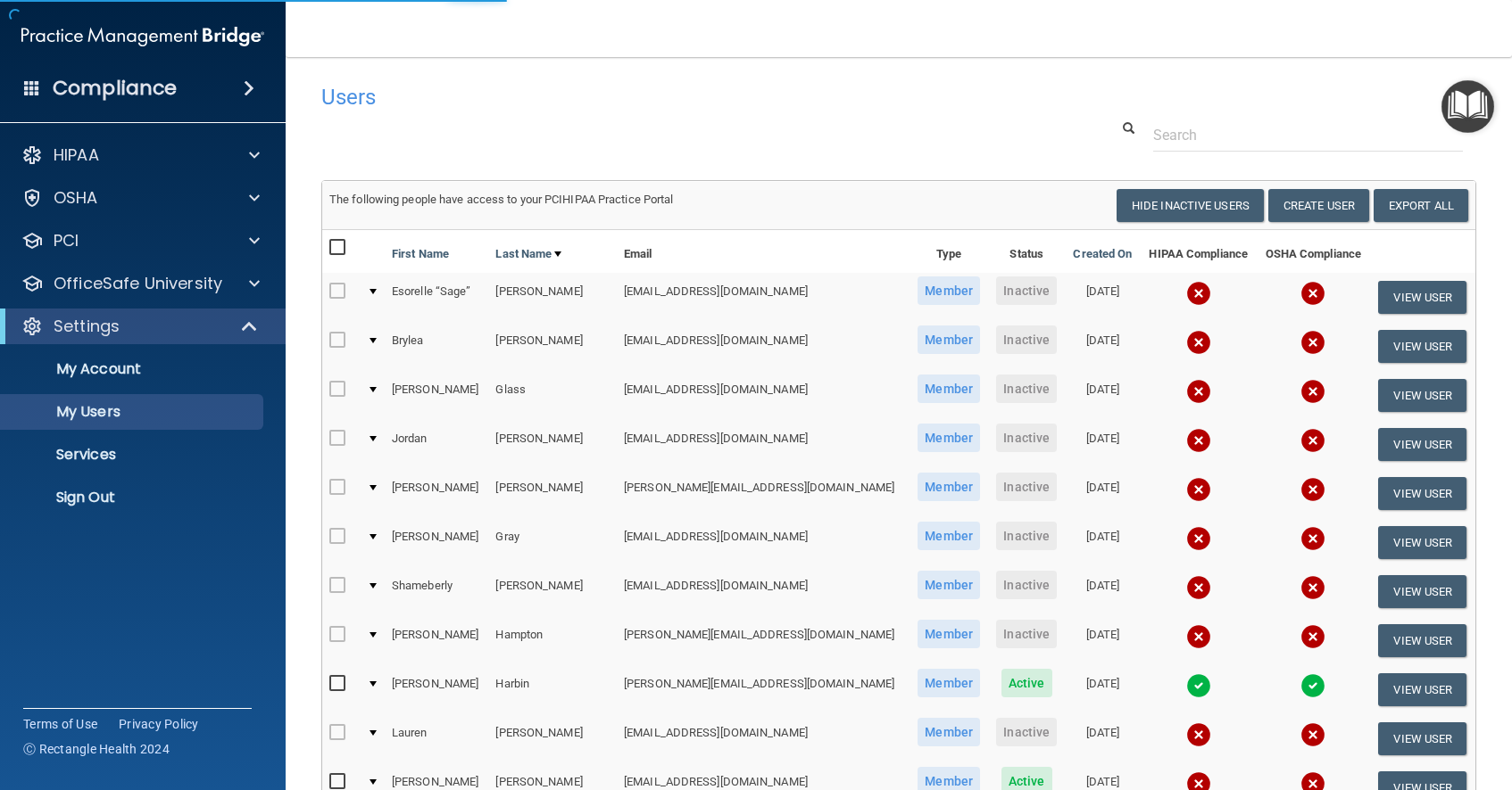
select select "20"
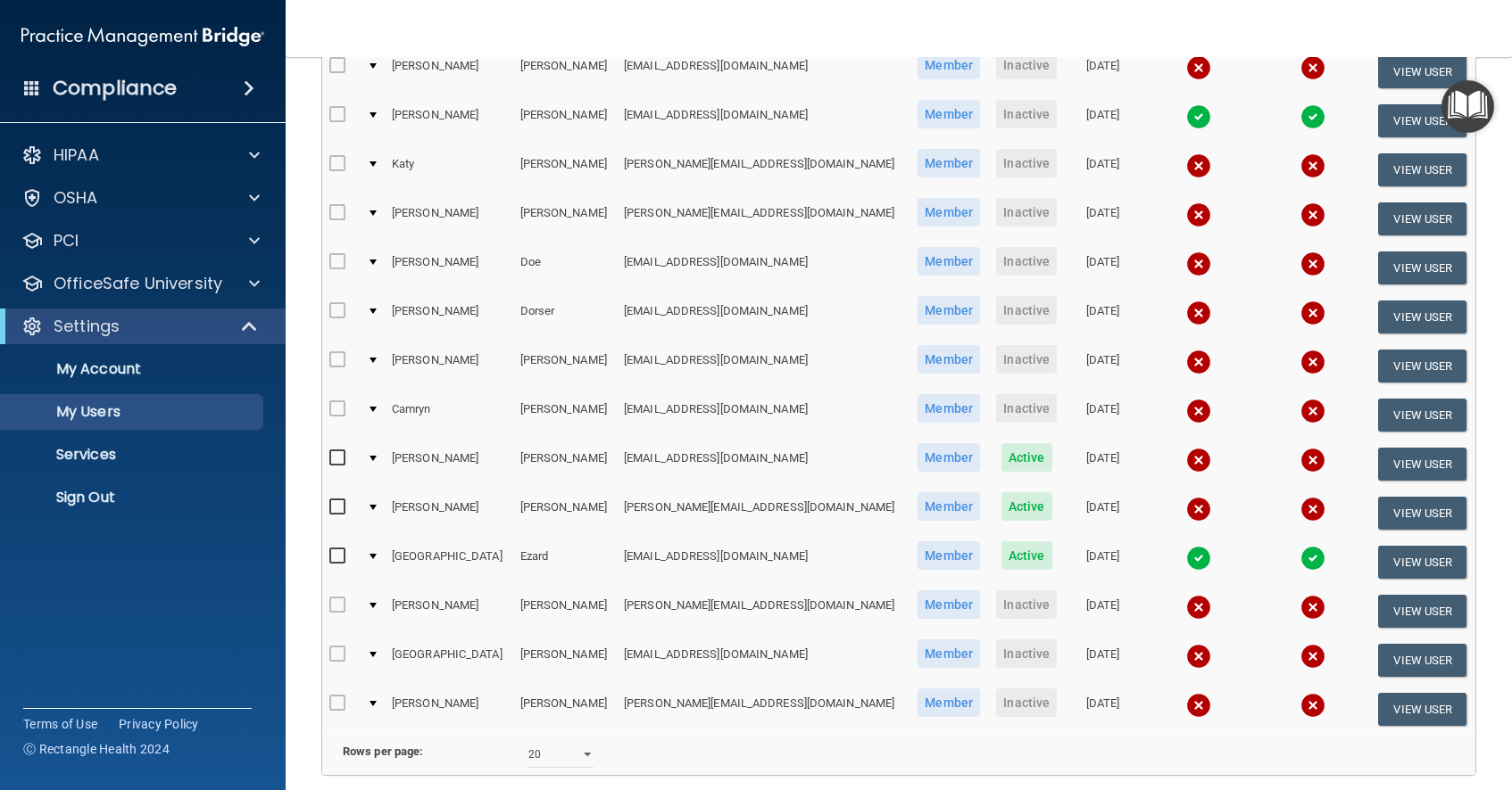
scroll to position [659, 0]
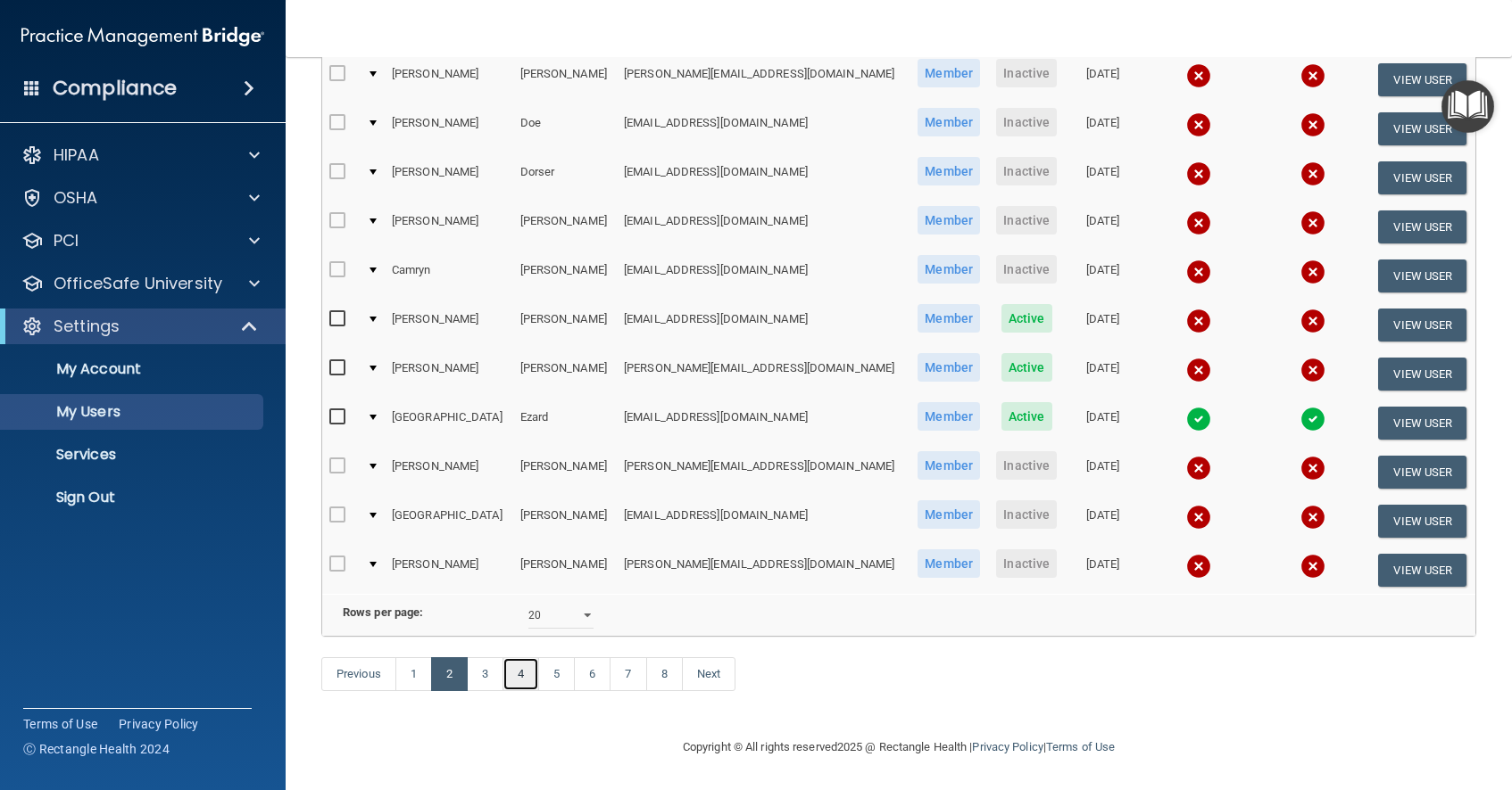
click at [525, 683] on link "4" at bounding box center [521, 674] width 37 height 34
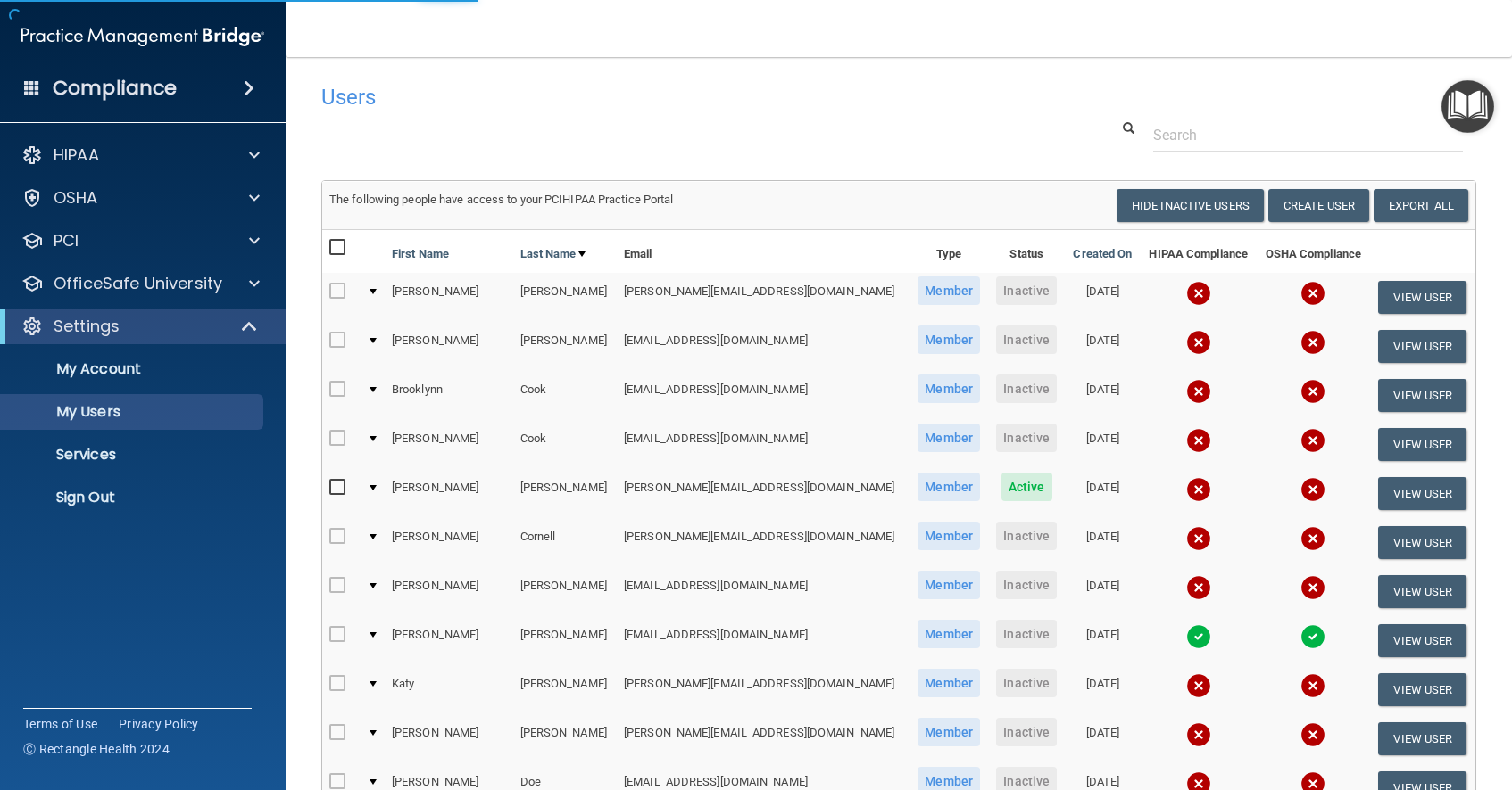
select select "20"
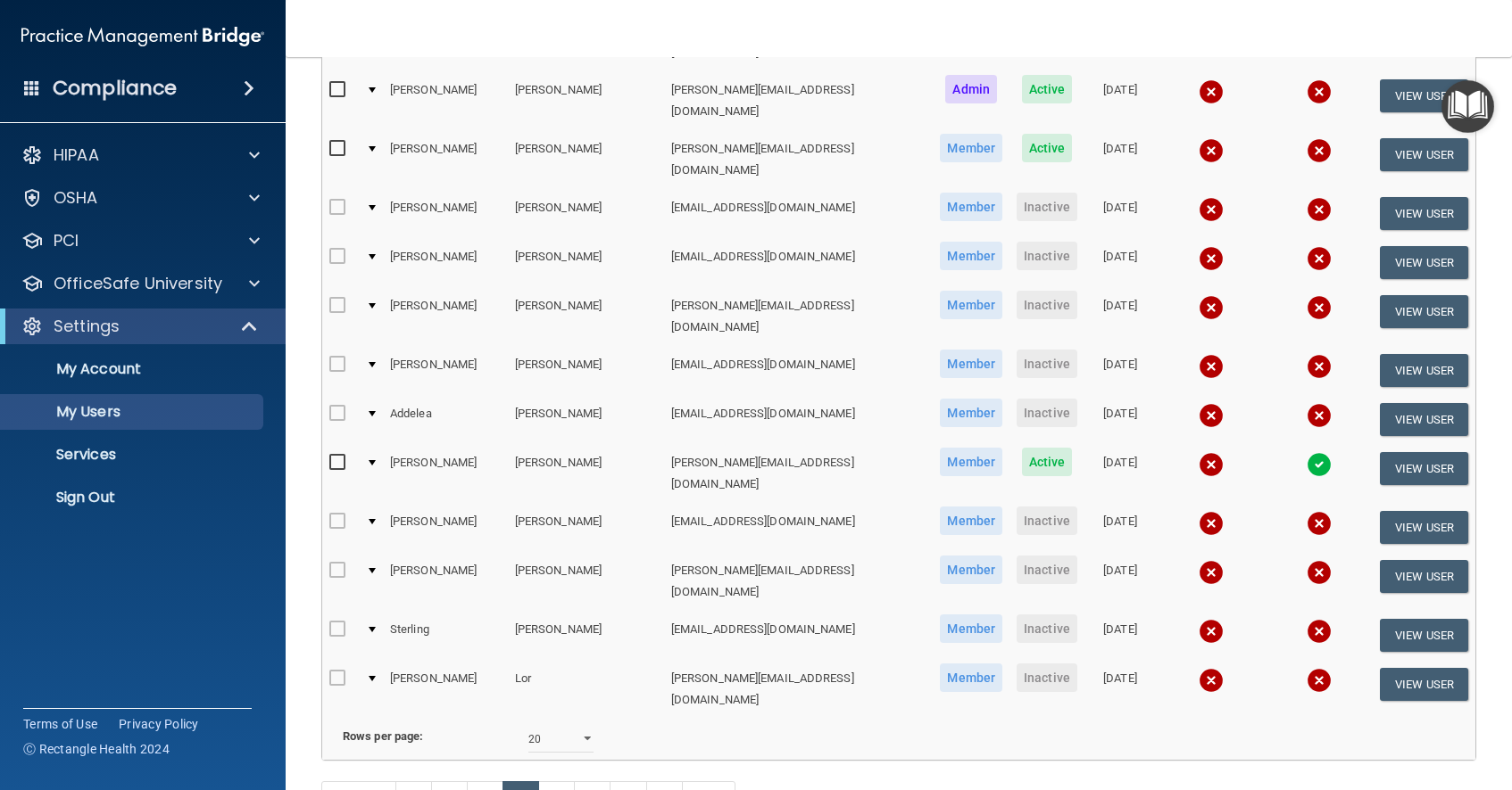
scroll to position [659, 0]
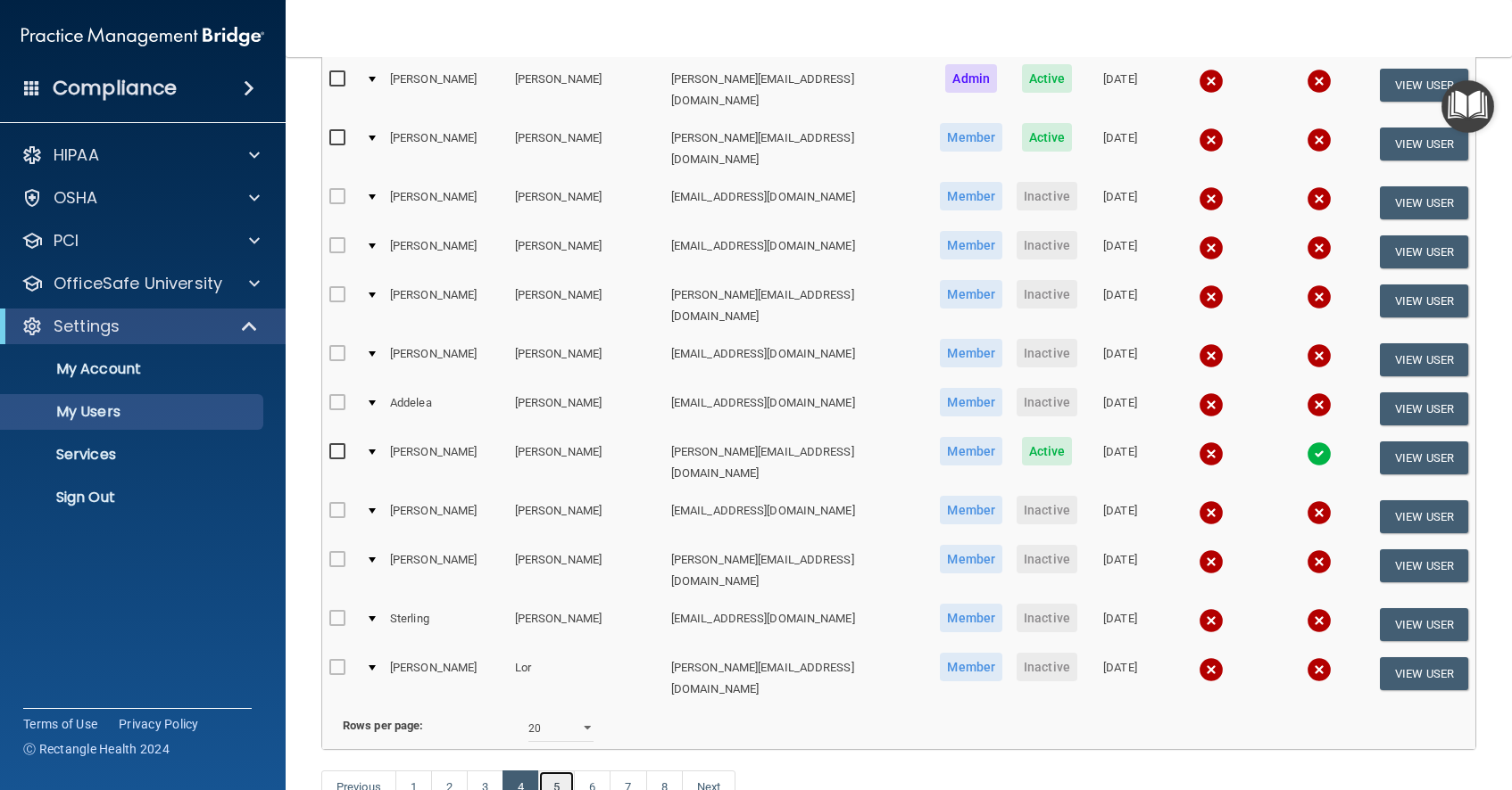
click at [567, 770] on link "5" at bounding box center [556, 787] width 37 height 34
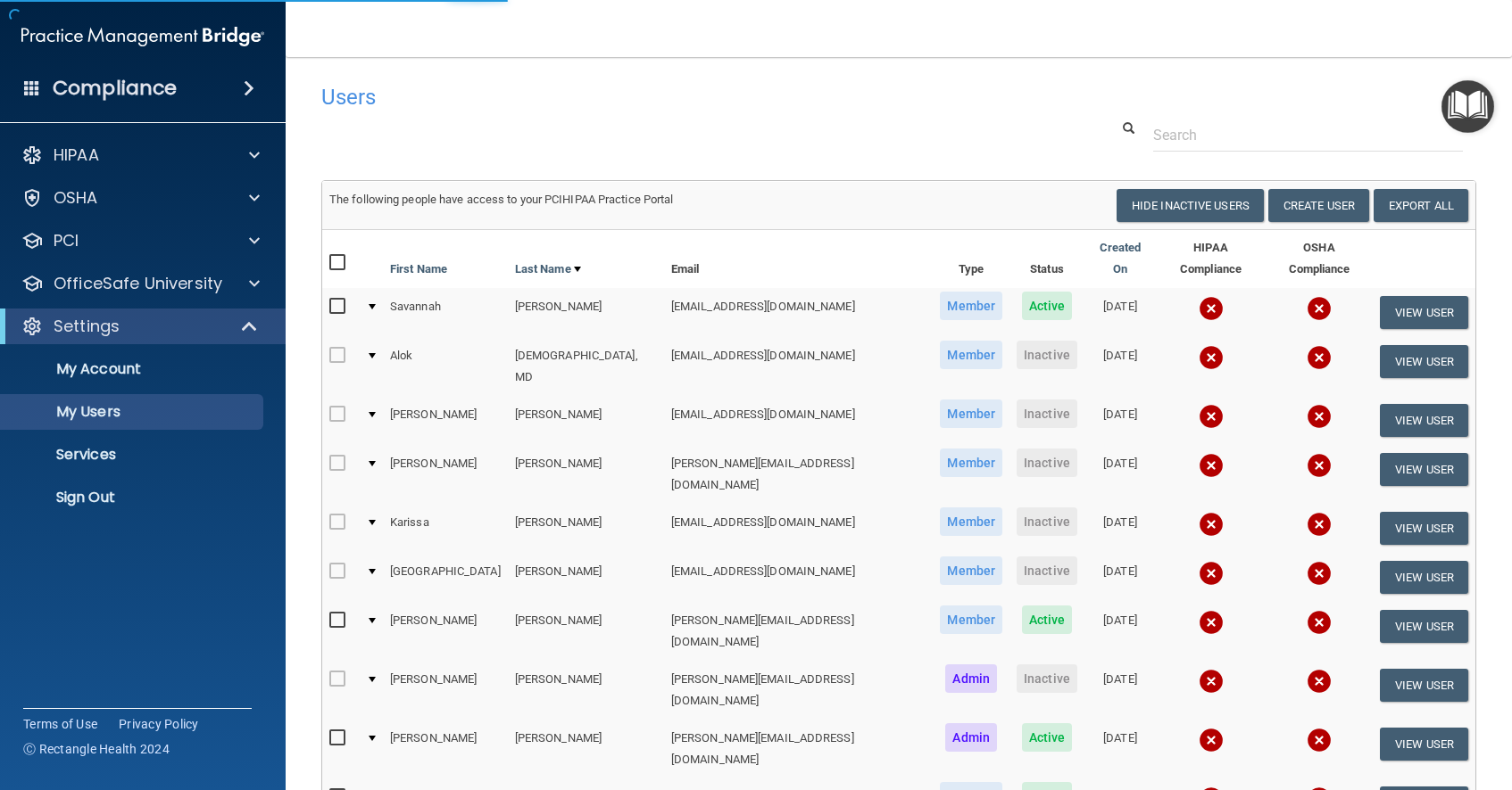
select select "20"
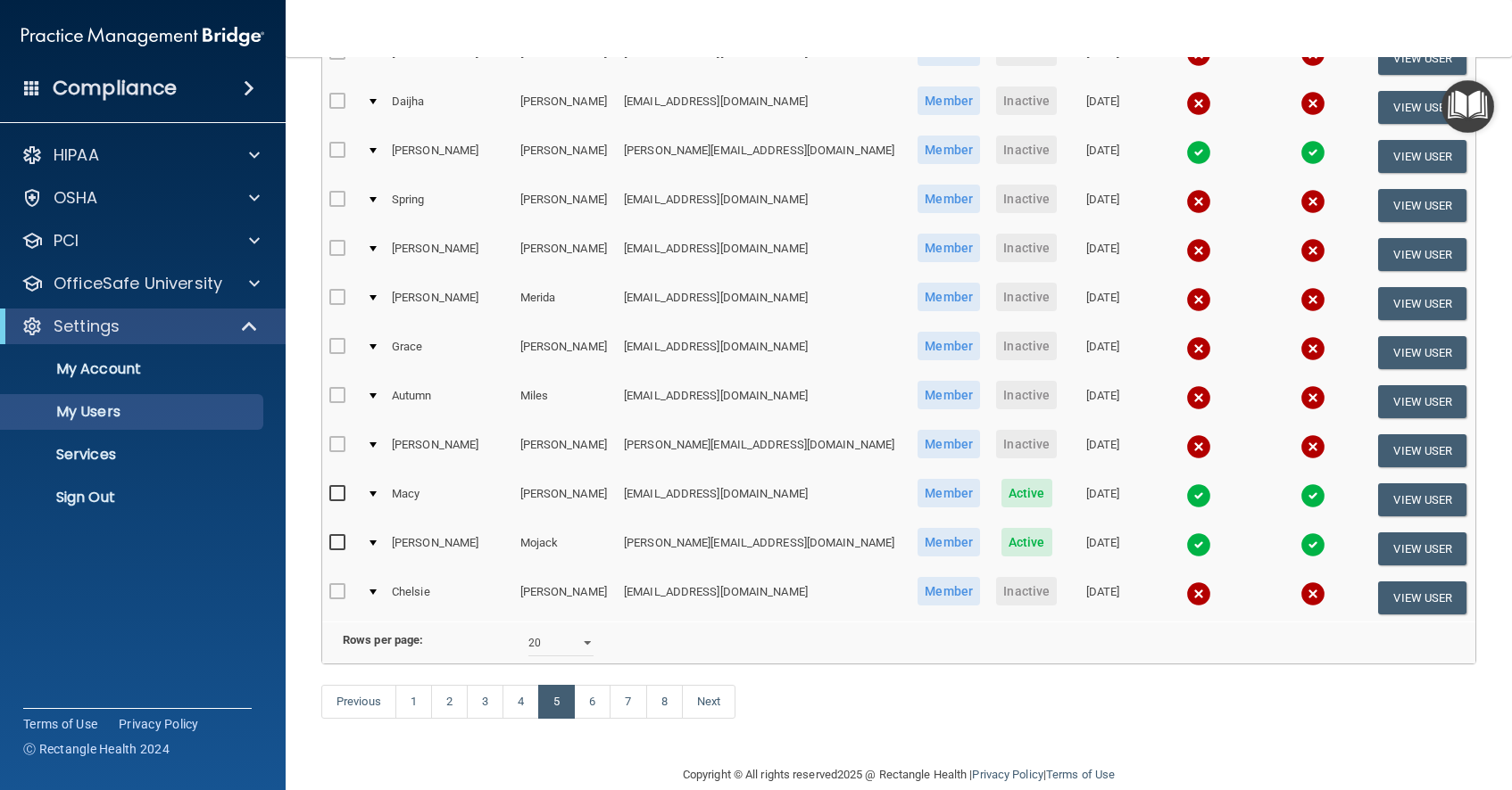
scroll to position [659, 0]
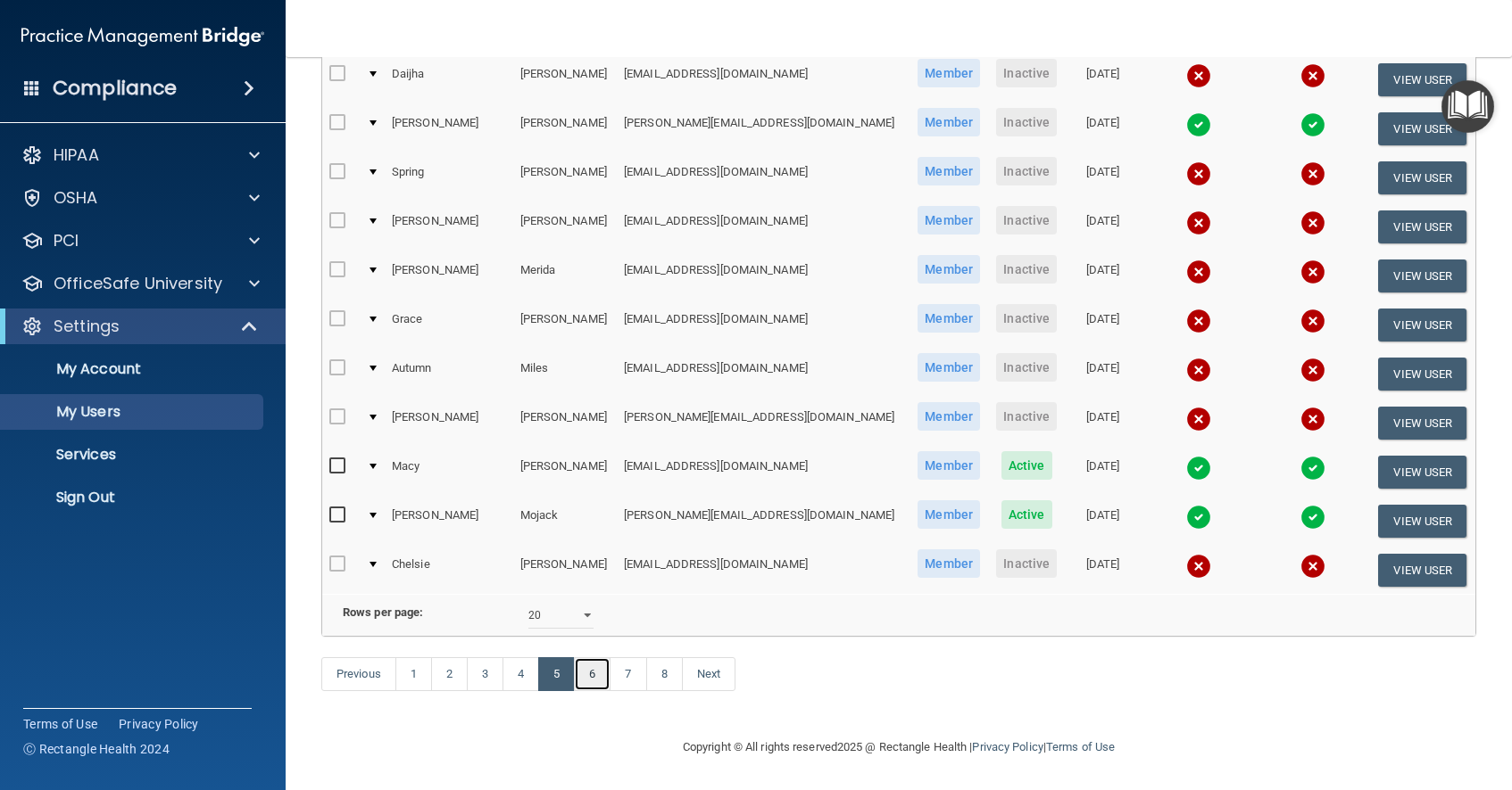
click at [595, 681] on link "6" at bounding box center [592, 674] width 37 height 34
select select "20"
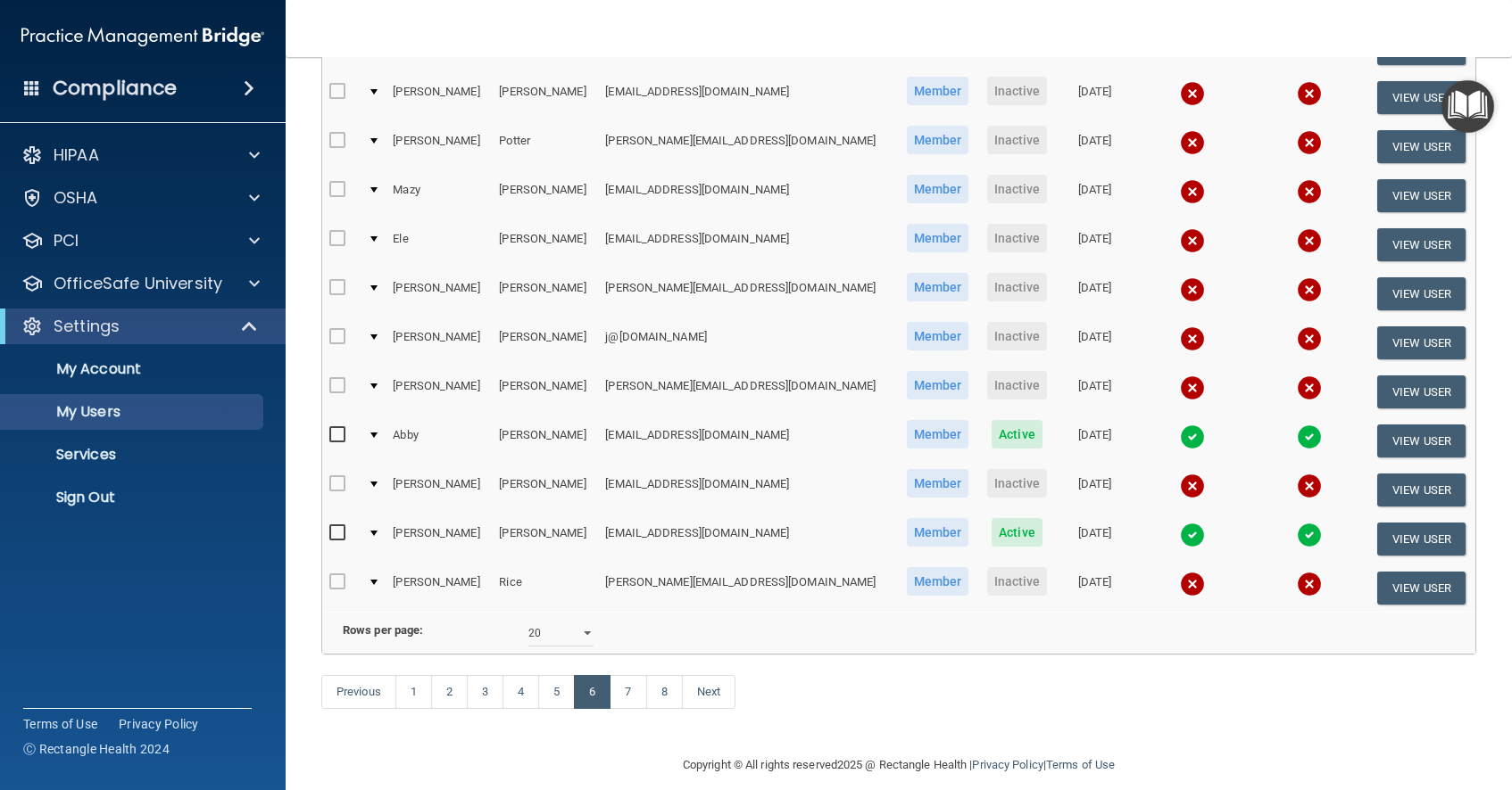
scroll to position [659, 0]
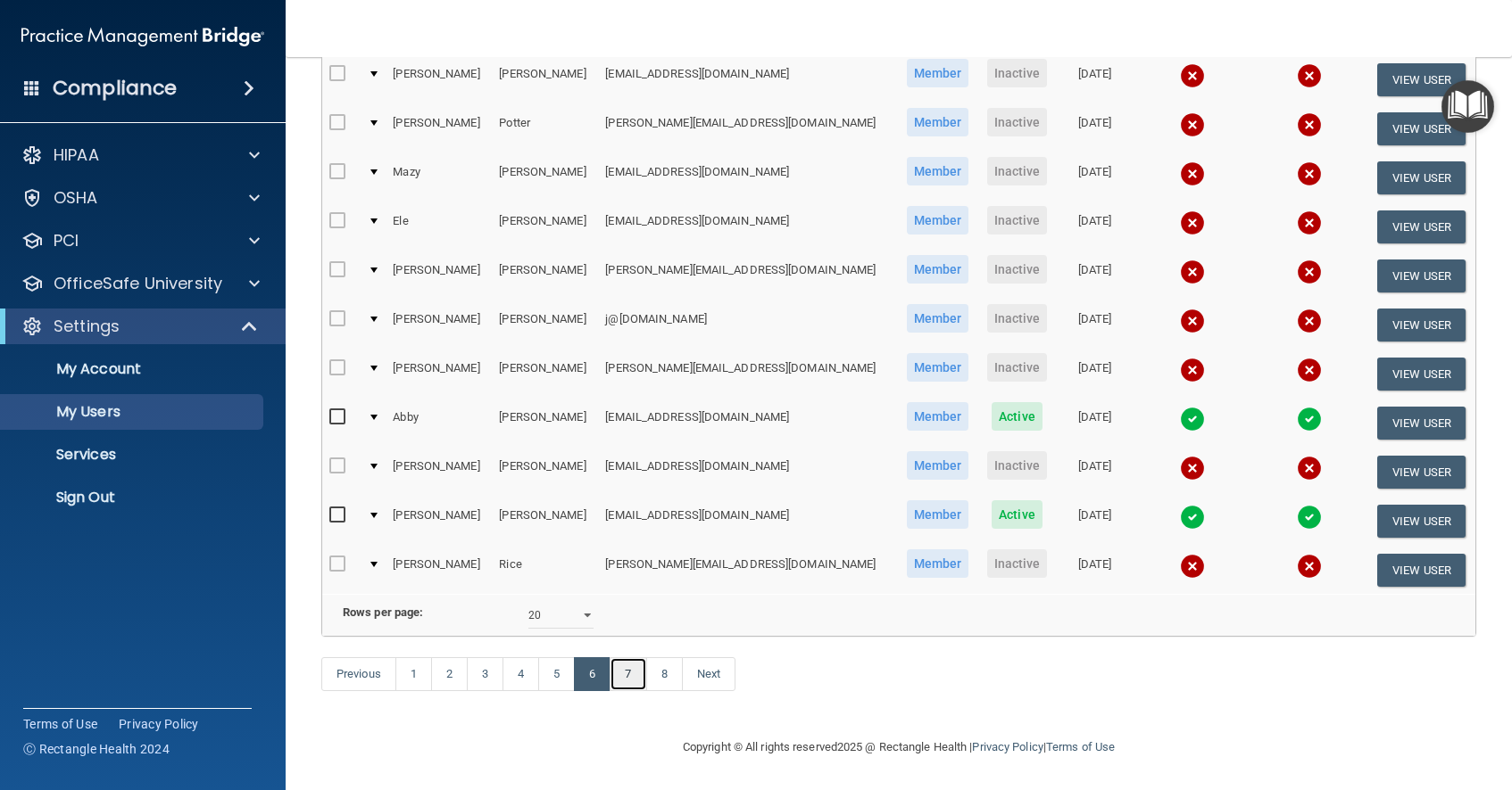
click at [624, 684] on link "7" at bounding box center [628, 674] width 37 height 34
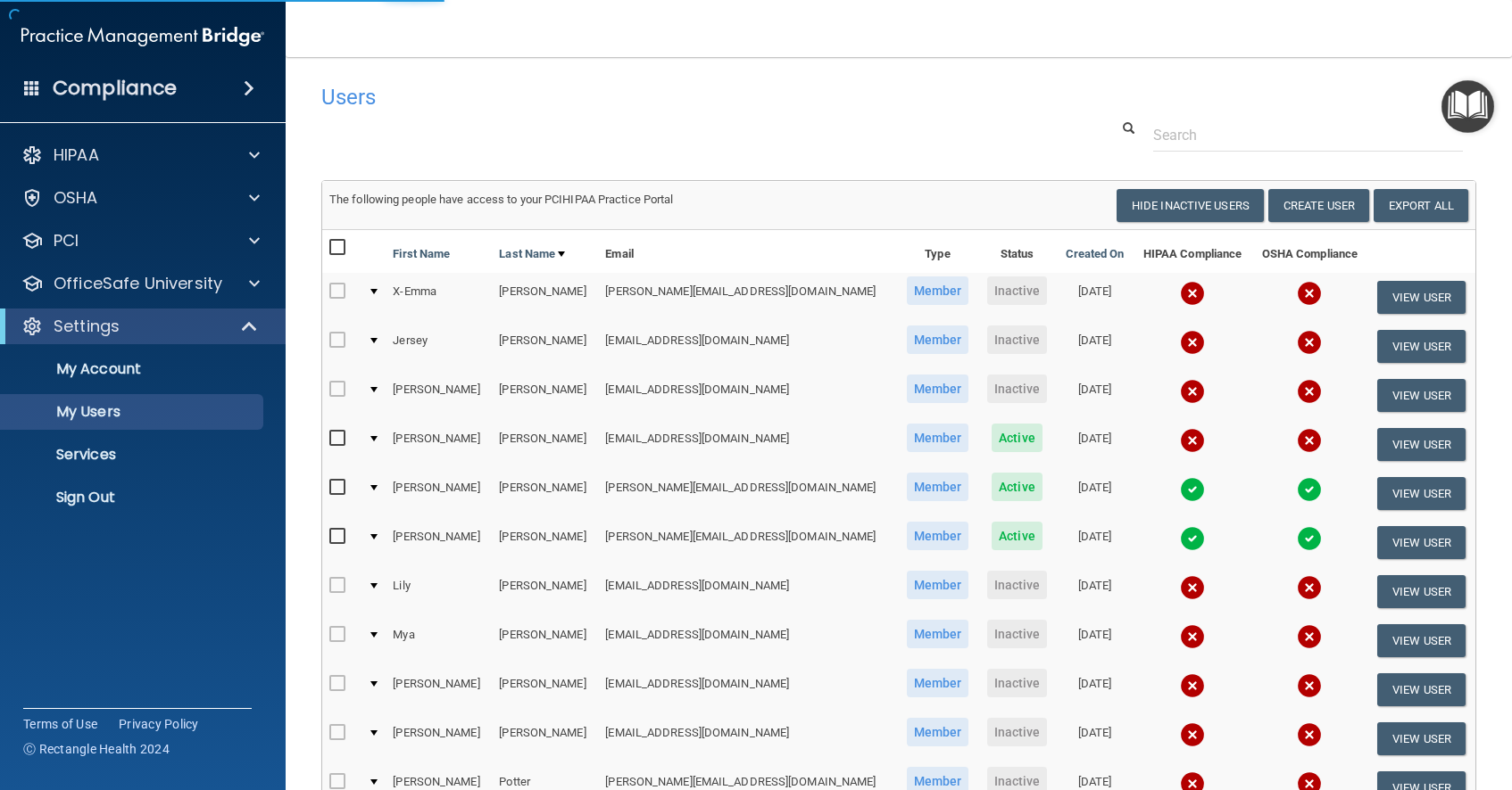
select select "20"
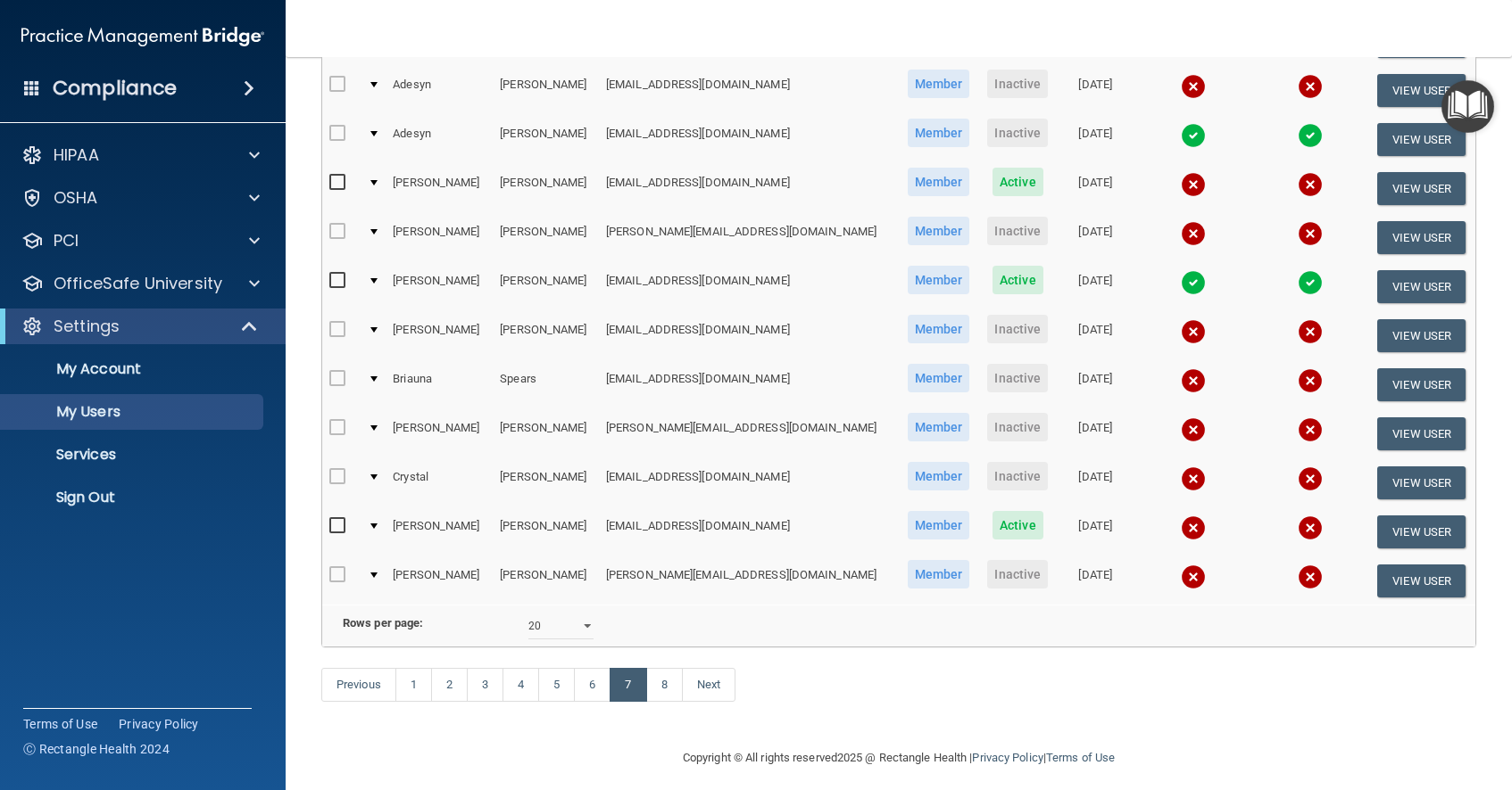
scroll to position [659, 0]
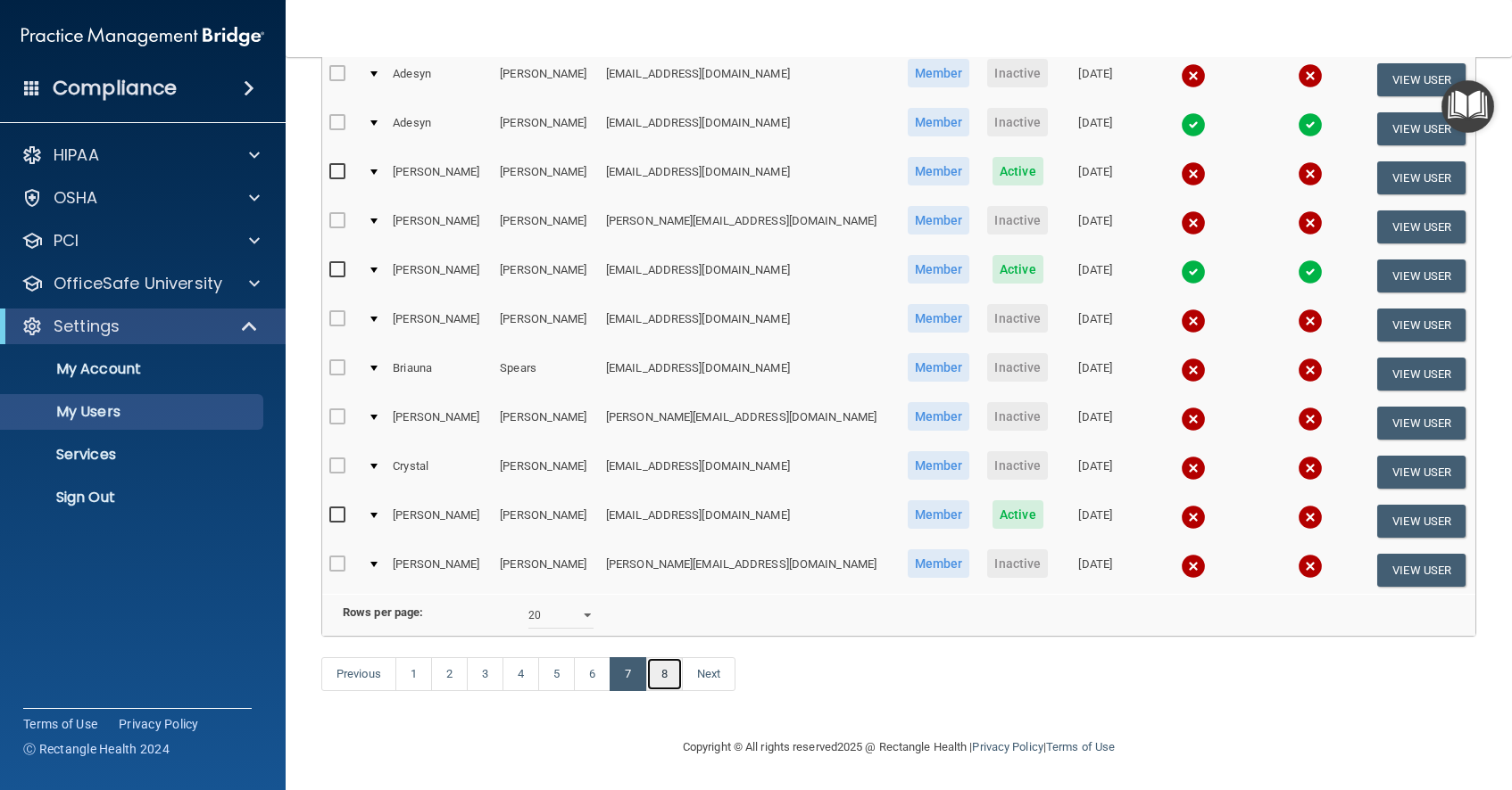
click at [665, 679] on link "8" at bounding box center [664, 674] width 37 height 34
select select "20"
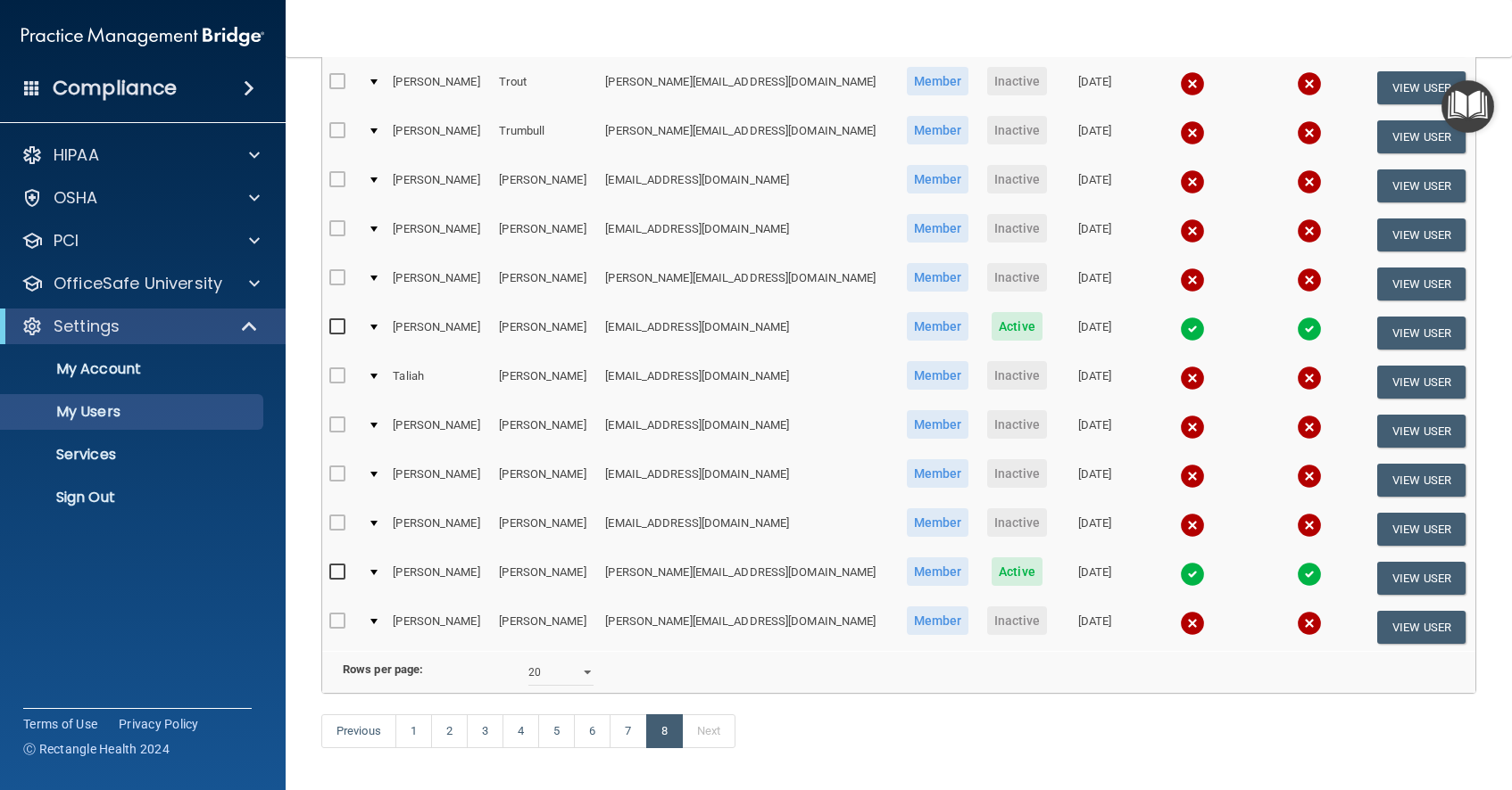
scroll to position [365, 0]
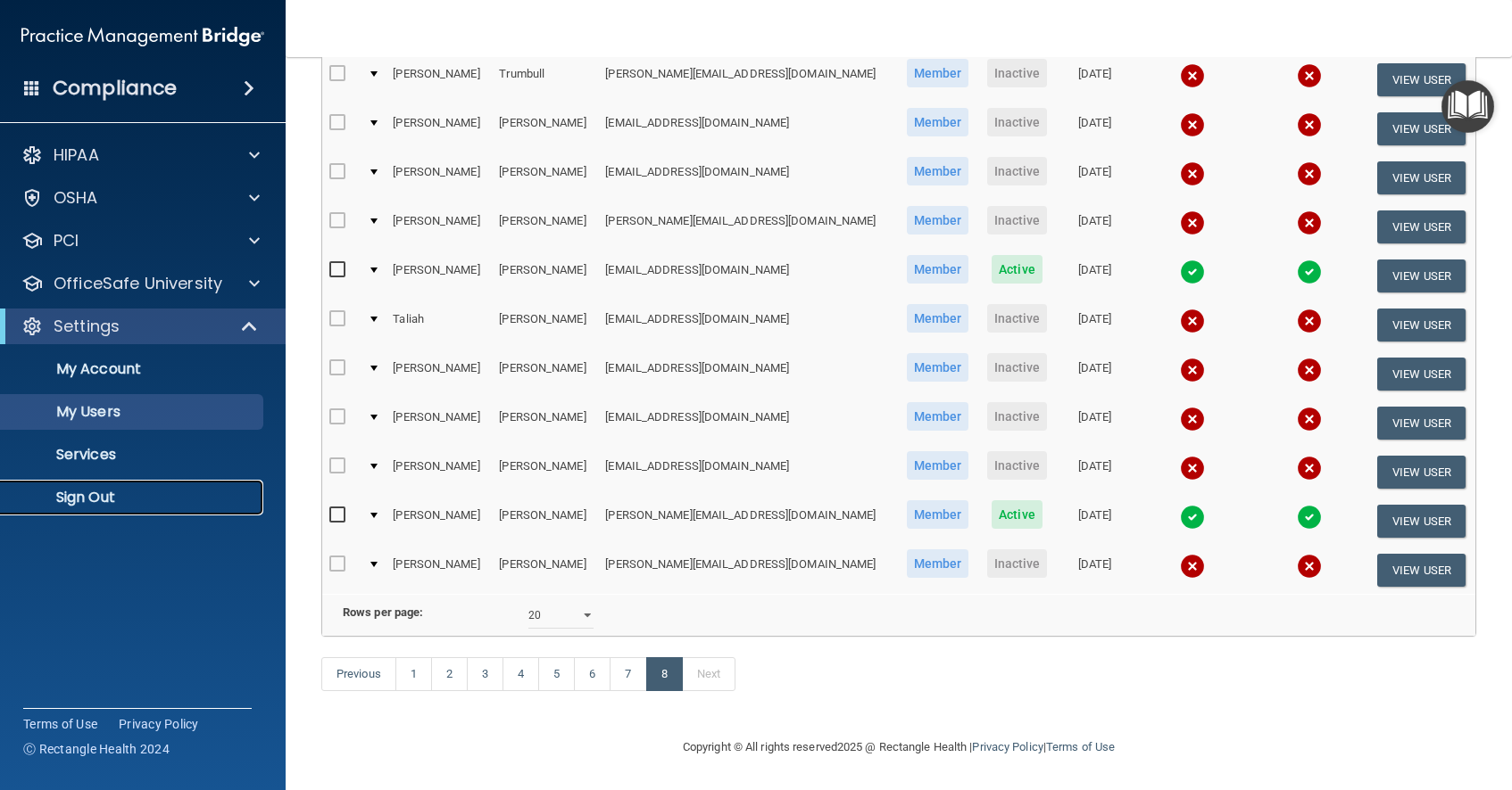
click at [109, 499] on p "Sign Out" at bounding box center [133, 498] width 244 height 18
